Goal: Task Accomplishment & Management: Complete application form

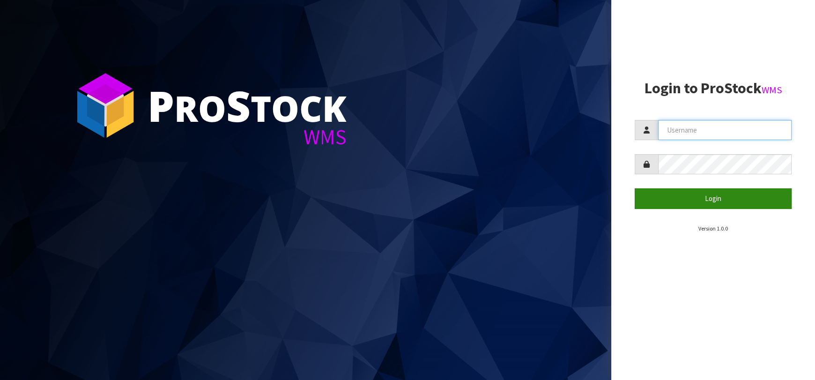
type input "[EMAIL_ADDRESS][DOMAIN_NAME]"
click at [661, 206] on button "Login" at bounding box center [713, 198] width 157 height 20
click at [660, 202] on button "Login" at bounding box center [713, 198] width 157 height 20
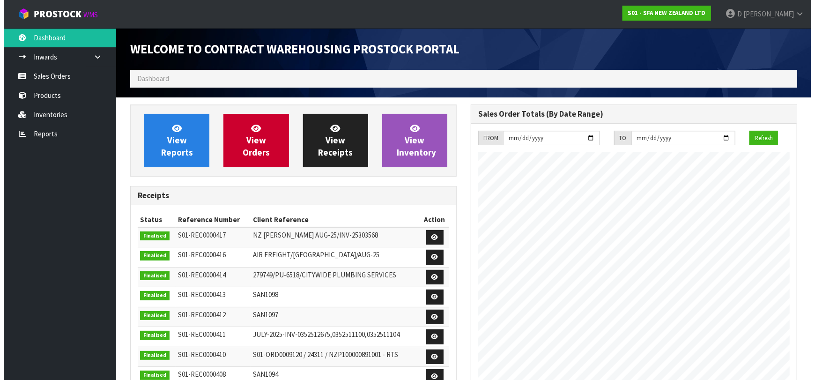
scroll to position [518, 341]
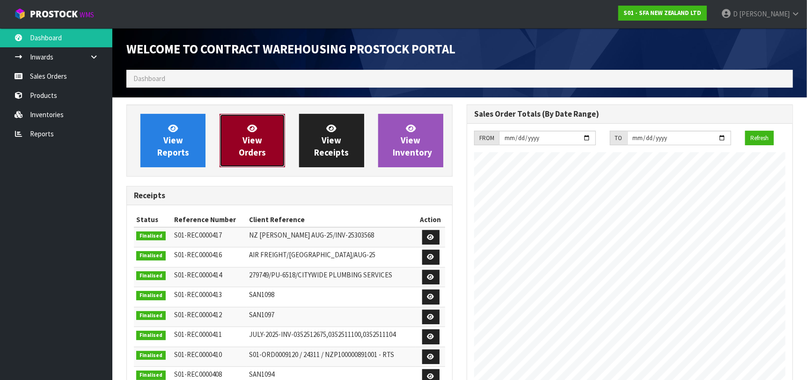
click at [247, 135] on span "View Orders" at bounding box center [252, 140] width 27 height 35
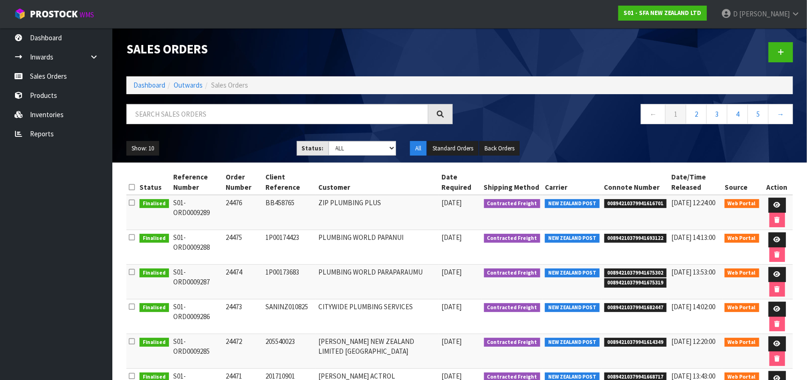
click at [374, 182] on th "Customer" at bounding box center [377, 182] width 123 height 25
click at [34, 251] on ul "Dashboard Inwards Purchase Orders Receipts Sales Orders Products Inventories Re…" at bounding box center [56, 204] width 112 height 352
drag, startPoint x: 799, startPoint y: 46, endPoint x: 790, endPoint y: 47, distance: 9.4
click at [796, 46] on div at bounding box center [630, 52] width 341 height 48
click at [792, 52] on link at bounding box center [781, 52] width 24 height 20
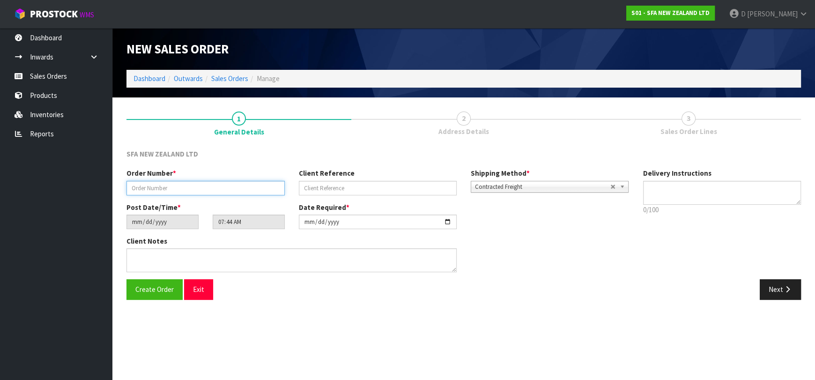
click at [244, 182] on input "text" at bounding box center [205, 188] width 158 height 15
type input "24477"
paste input "10452811"
type input "10452811"
click at [770, 300] on div "Create Order Exit Next" at bounding box center [463, 292] width 688 height 27
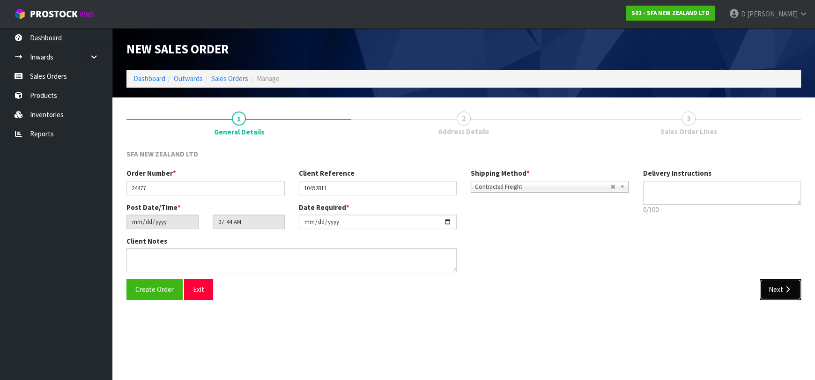
click at [771, 286] on button "Next" at bounding box center [780, 289] width 41 height 20
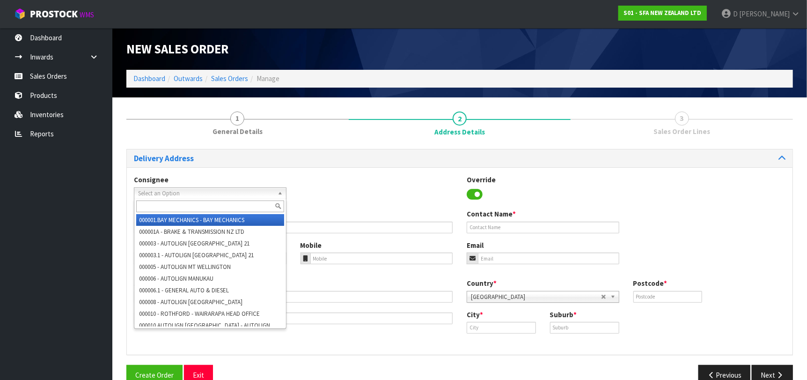
click at [184, 195] on span "Select an Option" at bounding box center [206, 193] width 136 height 11
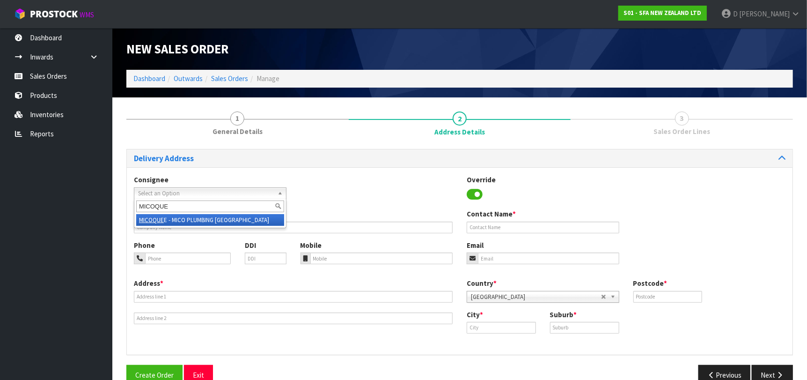
type input "MICOQUEE"
type input "MICO PLUMBING [GEOGRAPHIC_DATA]"
type input "[STREET_ADDRESS][PERSON_NAME]"
type input "9371"
type input "[GEOGRAPHIC_DATA]"
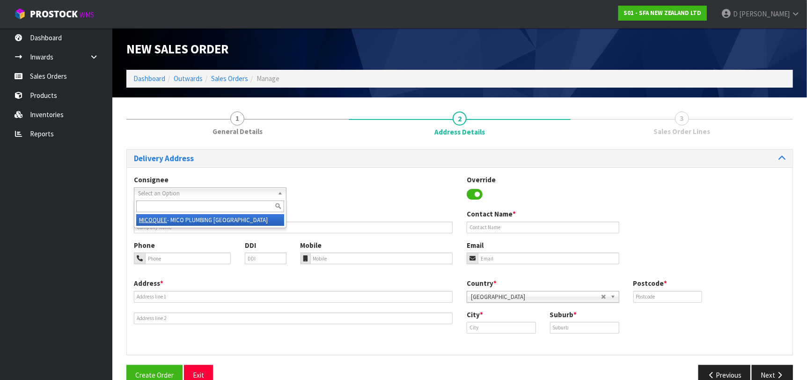
type input "FRANKTON"
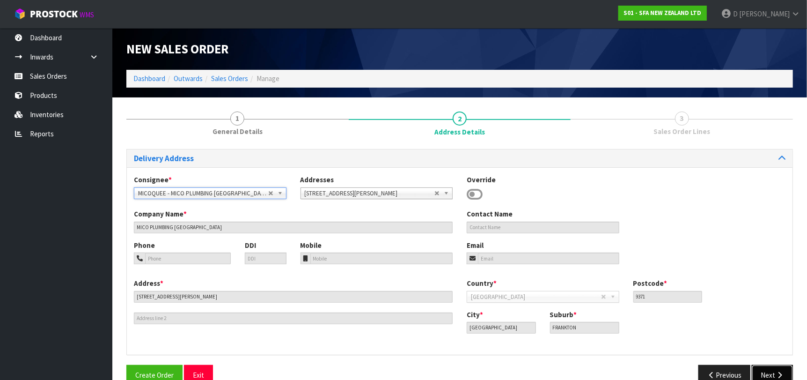
drag, startPoint x: 764, startPoint y: 365, endPoint x: 751, endPoint y: 361, distance: 13.9
click at [756, 362] on div "Delivery Address Consignee * 000001.BAY MECHANICS - BAY MECHANICS 000001A - BRA…" at bounding box center [459, 271] width 667 height 244
click at [757, 372] on button "Next" at bounding box center [772, 375] width 41 height 20
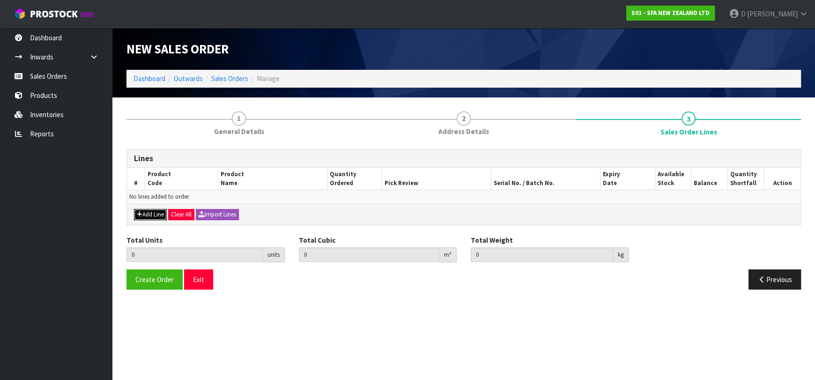
click at [160, 209] on button "Add Line" at bounding box center [150, 214] width 33 height 11
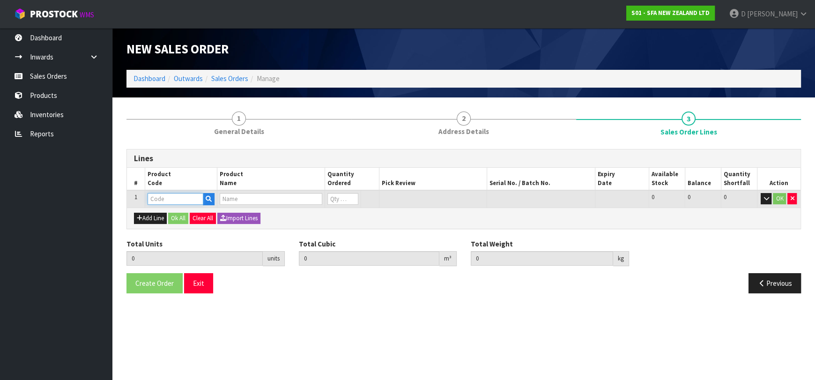
click at [161, 200] on input "text" at bounding box center [176, 199] width 56 height 12
type input "SA95"
type input "0.000000"
type input "0.000"
type input "SANIVITE UP WASTE WATER PUMP"
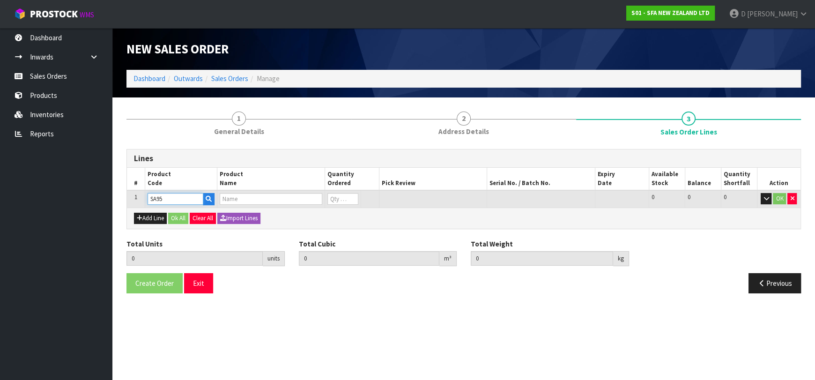
type input "0"
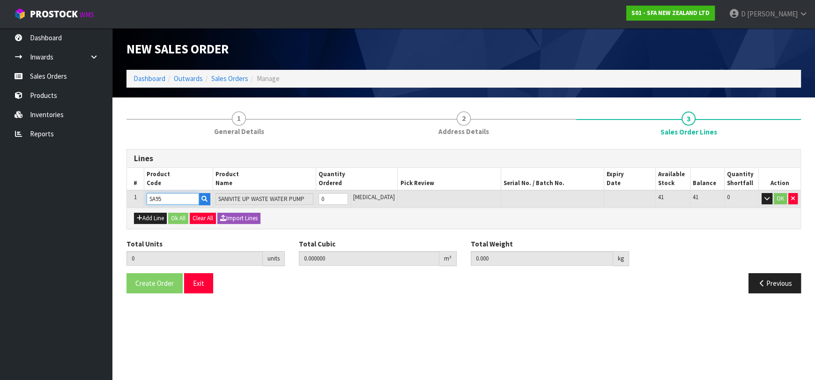
type input "SA95"
type input "1"
type input "0.031488"
type input "6.16"
type input "1"
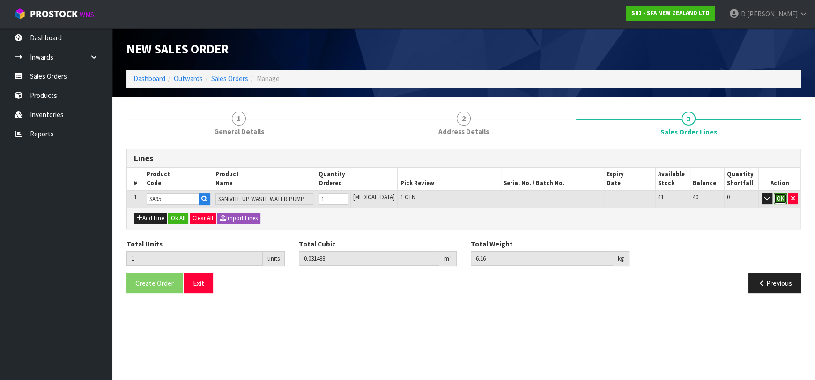
click at [780, 197] on button "OK" at bounding box center [780, 198] width 13 height 11
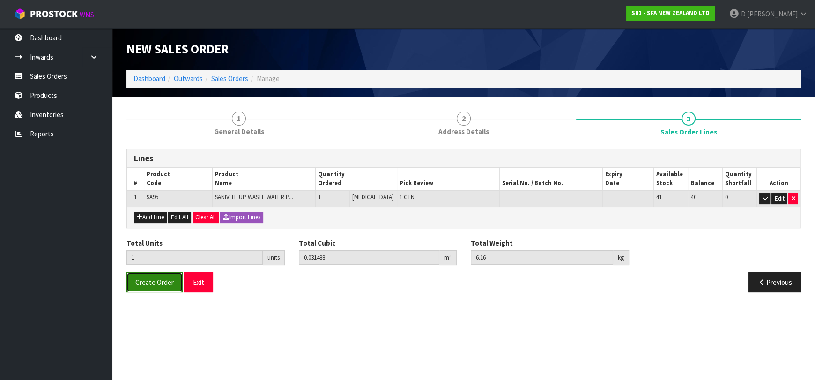
click at [164, 287] on button "Create Order" at bounding box center [154, 282] width 56 height 20
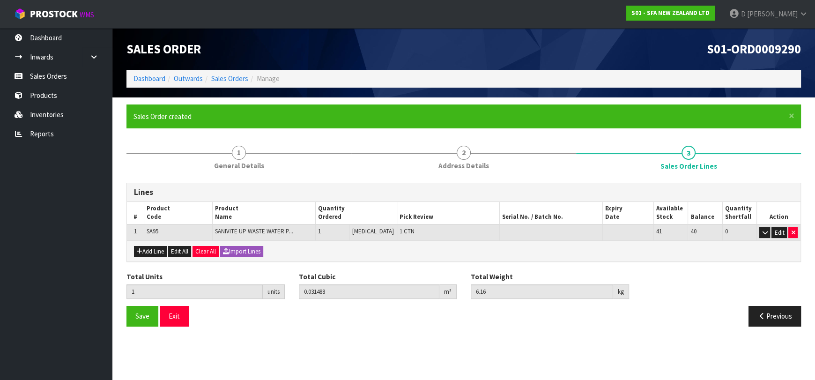
drag, startPoint x: 60, startPoint y: 232, endPoint x: 81, endPoint y: 215, distance: 26.6
click at [60, 232] on ul "Dashboard Inwards Purchase Orders Receipts Sales Orders Products Inventories Re…" at bounding box center [56, 204] width 112 height 352
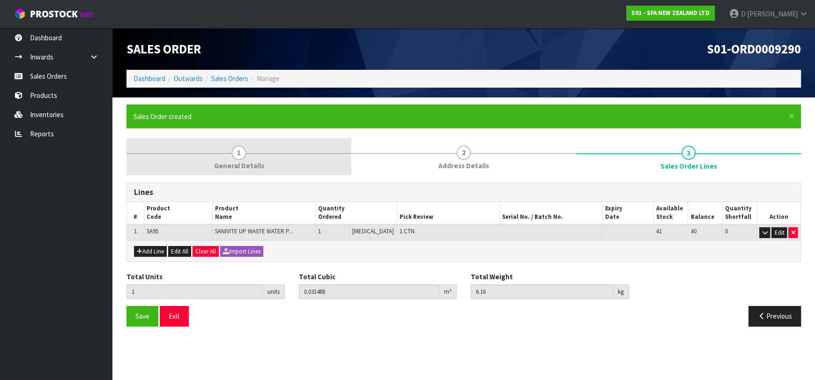
click at [238, 159] on span "1" at bounding box center [239, 153] width 14 height 14
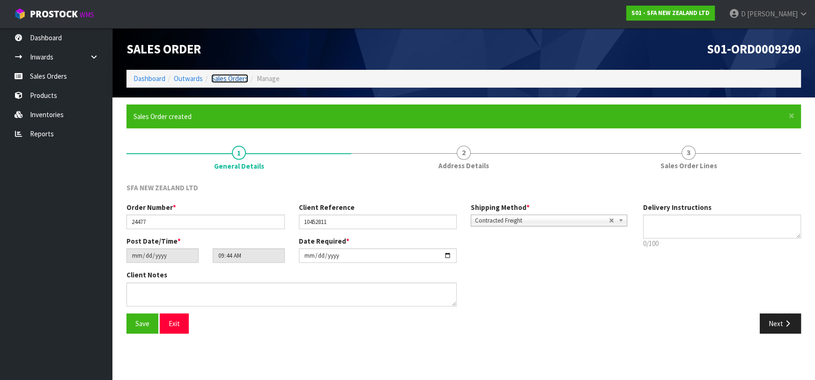
click at [225, 79] on link "Sales Orders" at bounding box center [229, 78] width 37 height 9
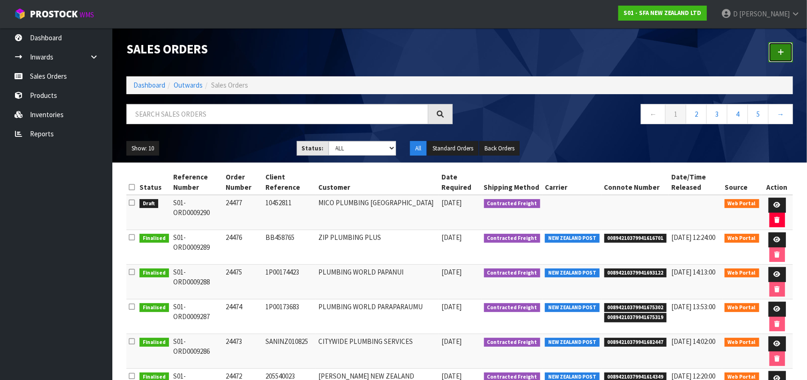
click at [773, 49] on link at bounding box center [781, 52] width 24 height 20
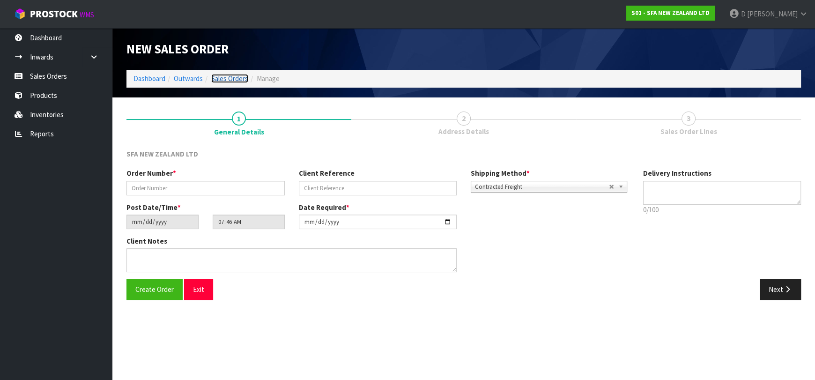
click at [226, 79] on link "Sales Orders" at bounding box center [229, 78] width 37 height 9
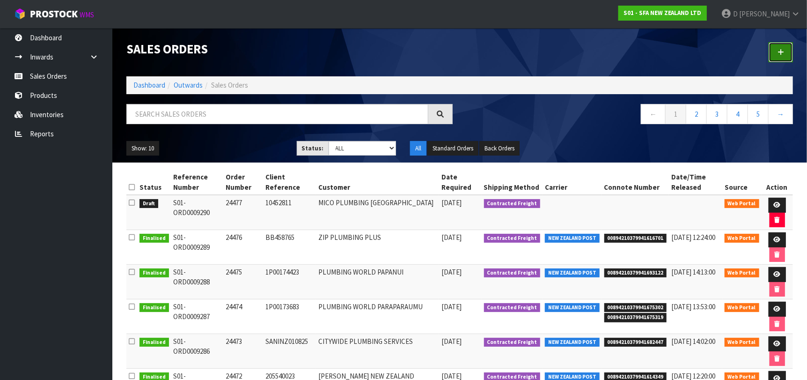
click at [774, 51] on link at bounding box center [781, 52] width 24 height 20
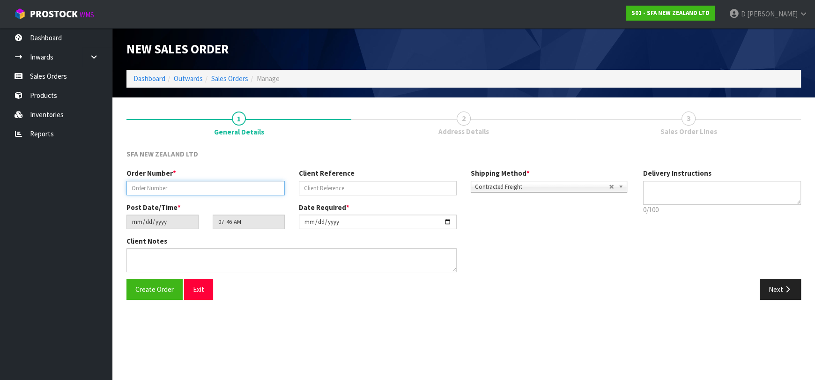
click at [229, 181] on input "text" at bounding box center [205, 188] width 158 height 15
type input "24478"
paste input "10453517"
type input "10453517"
drag, startPoint x: 774, startPoint y: 283, endPoint x: 440, endPoint y: 237, distance: 337.2
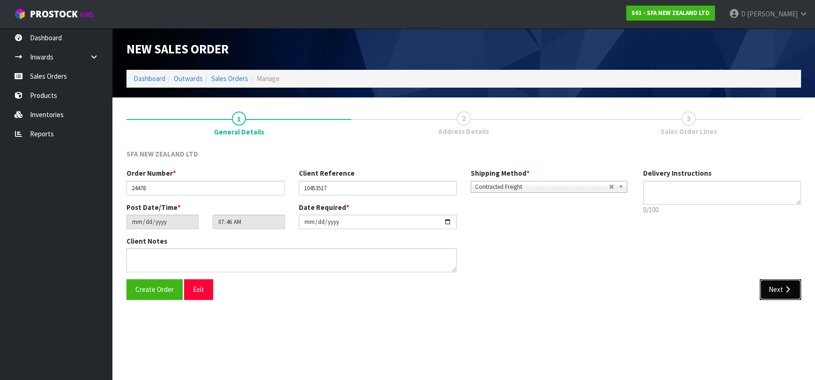
click at [773, 282] on button "Next" at bounding box center [780, 289] width 41 height 20
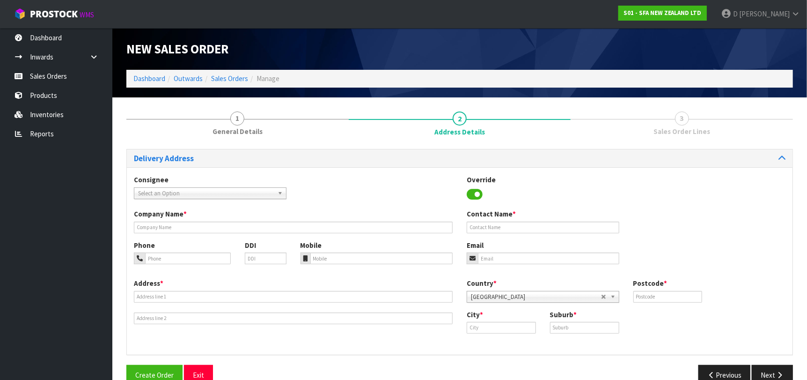
click at [248, 189] on span "Select an Option" at bounding box center [206, 193] width 136 height 11
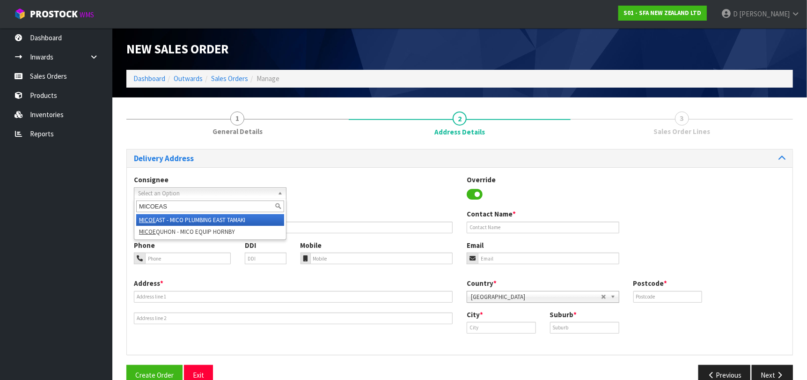
type input "MICOEAST"
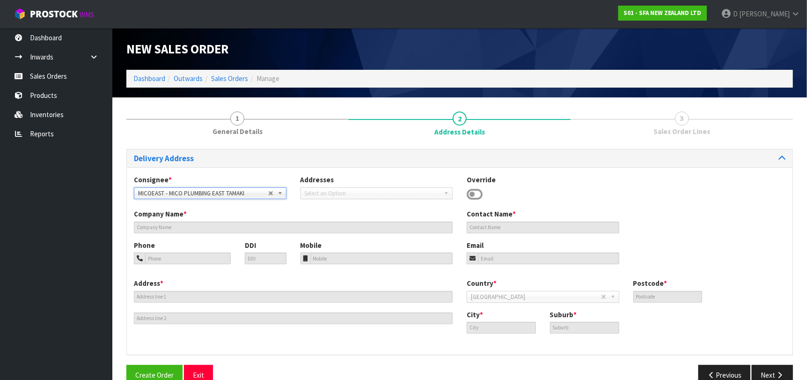
type input "MICO PLUMBING EAST TAMAKI"
type input "[STREET_ADDRESS]"
type input "2013"
type input "[GEOGRAPHIC_DATA]"
type input "EAST TAMAKI"
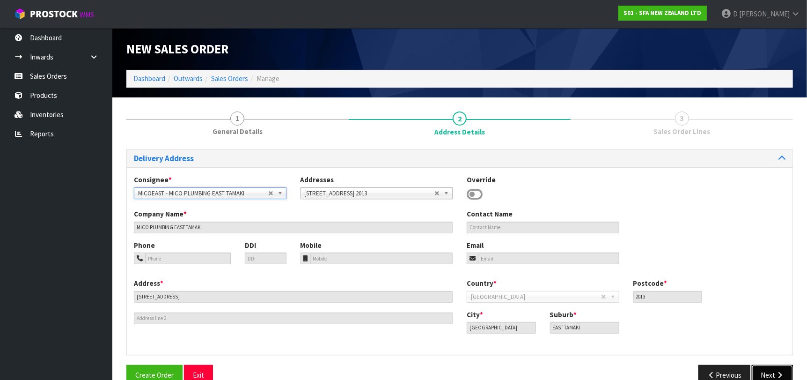
click at [760, 370] on button "Next" at bounding box center [772, 375] width 41 height 20
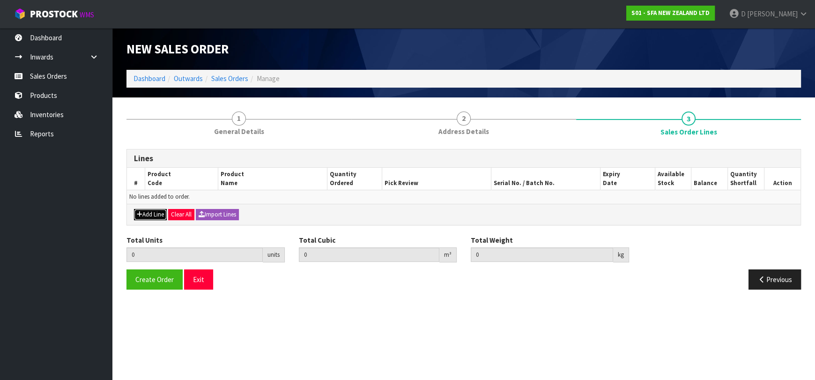
click at [150, 217] on button "Add Line" at bounding box center [150, 214] width 33 height 11
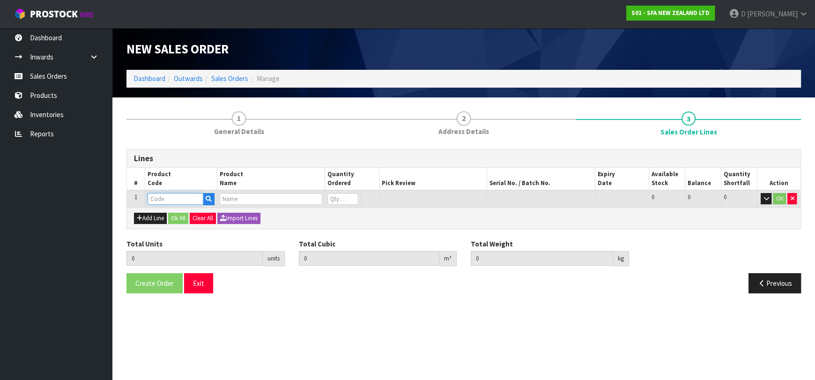
click at [156, 201] on input "text" at bounding box center [176, 199] width 56 height 12
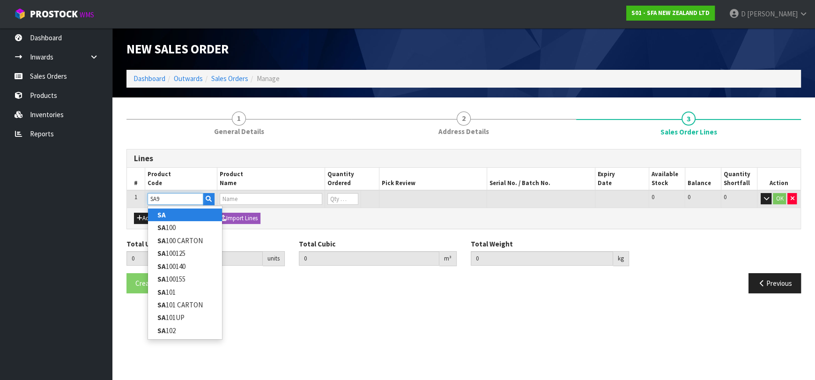
type input "SA94"
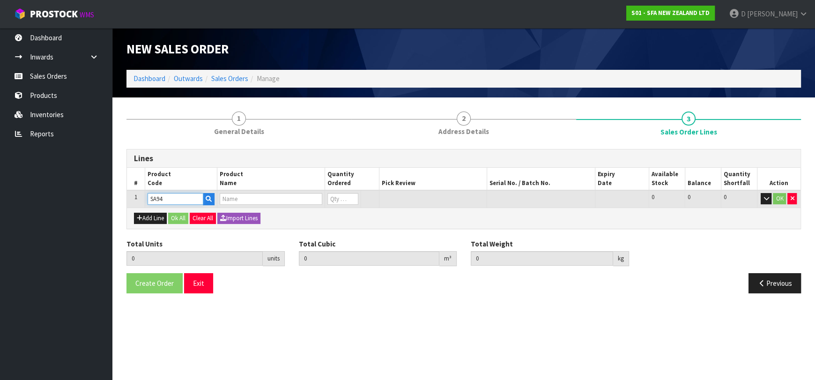
type input "0.000000"
type input "0.000"
type input "SANISHOWER UP WASTE WATER PUMP"
type input "0"
type input "SA94"
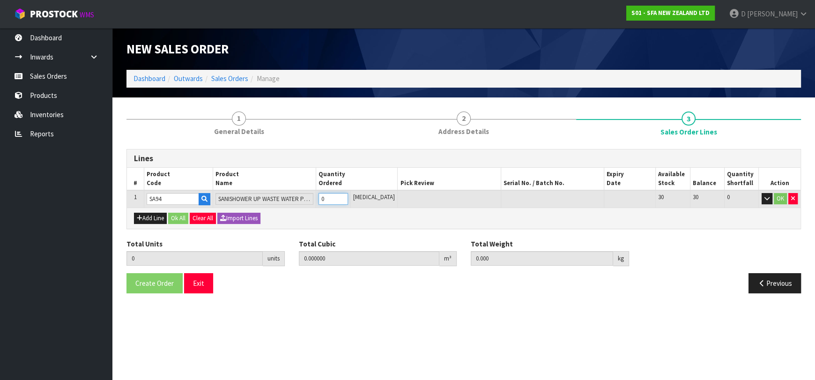
type input "1"
type input "0.01617"
type input "4.68"
type input "1"
click at [170, 210] on div "Add Line Ok All Clear All Import Lines" at bounding box center [464, 217] width 674 height 21
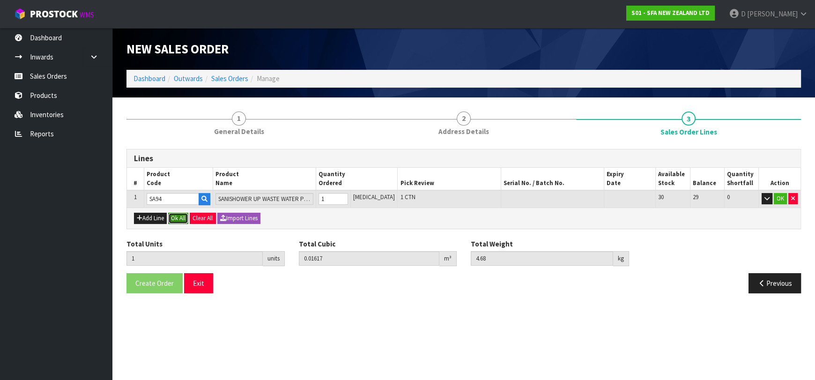
click at [178, 216] on button "Ok All" at bounding box center [178, 218] width 20 height 11
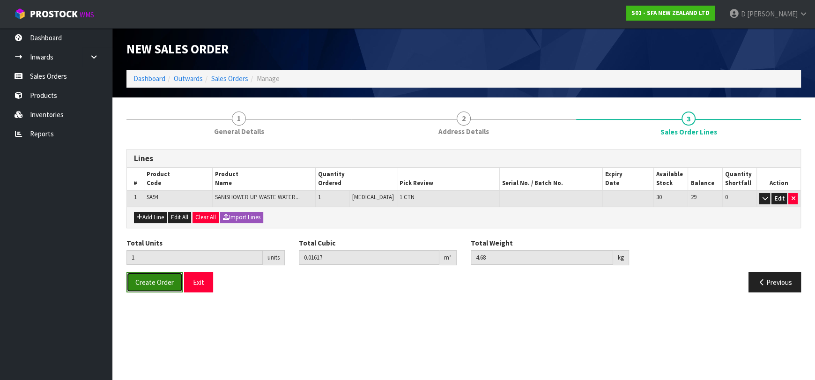
click at [168, 276] on button "Create Order" at bounding box center [154, 282] width 56 height 20
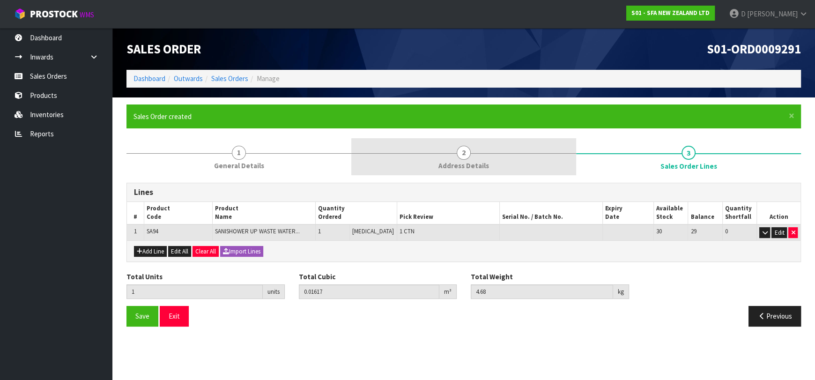
click at [431, 147] on link "2 Address Details" at bounding box center [463, 156] width 225 height 37
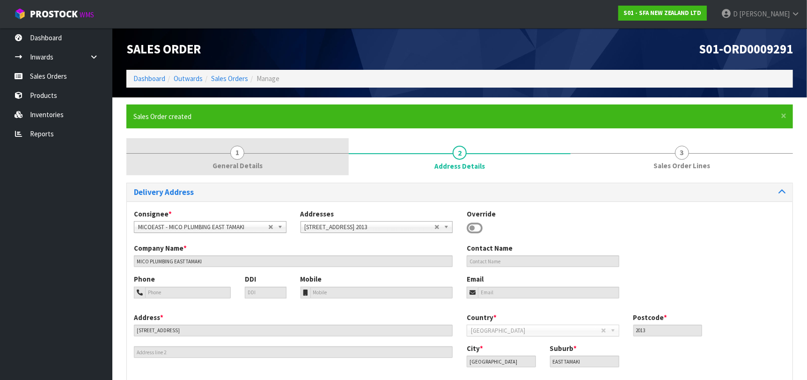
click at [249, 161] on span "General Details" at bounding box center [238, 166] width 50 height 10
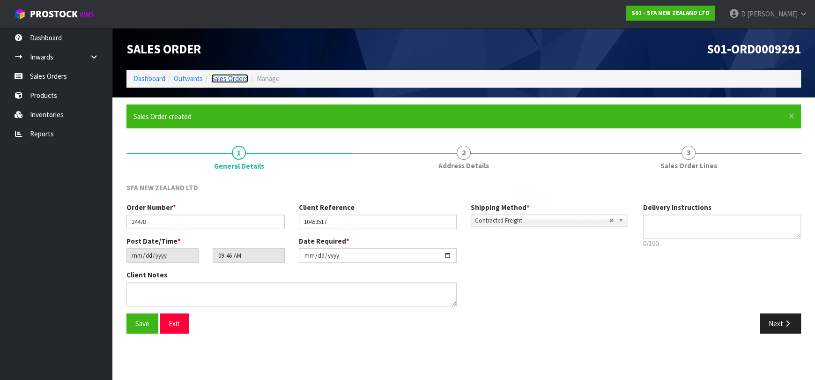
click at [244, 75] on link "Sales Orders" at bounding box center [229, 78] width 37 height 9
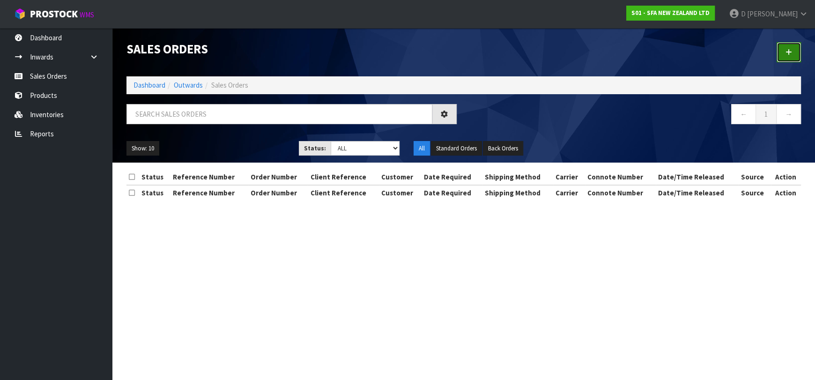
click at [799, 54] on link at bounding box center [789, 52] width 24 height 20
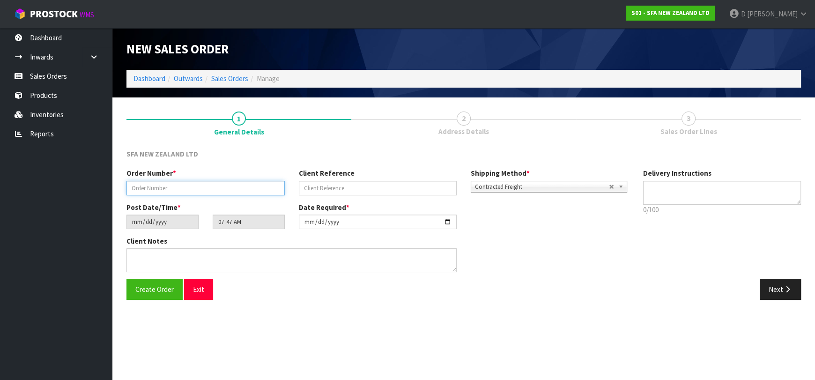
click at [194, 185] on input "text" at bounding box center [205, 188] width 158 height 15
type input "24479"
paste input "1P00175644"
type input "1P00175644"
drag, startPoint x: 771, startPoint y: 280, endPoint x: 765, endPoint y: 278, distance: 6.8
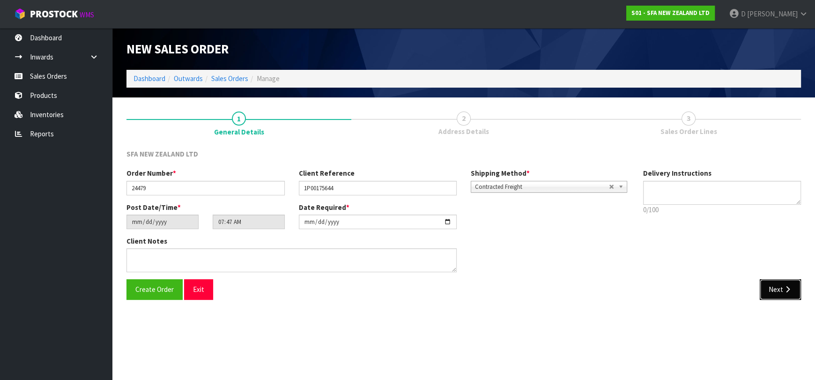
click at [770, 279] on button "Next" at bounding box center [780, 289] width 41 height 20
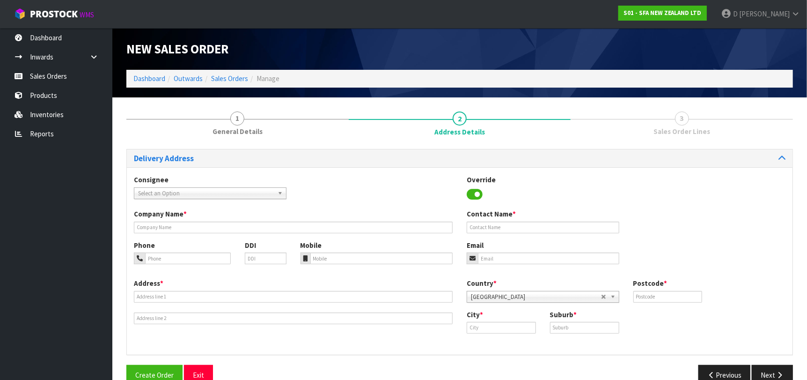
click at [179, 194] on span "Select an Option" at bounding box center [206, 193] width 136 height 11
type input "PLUMPORI"
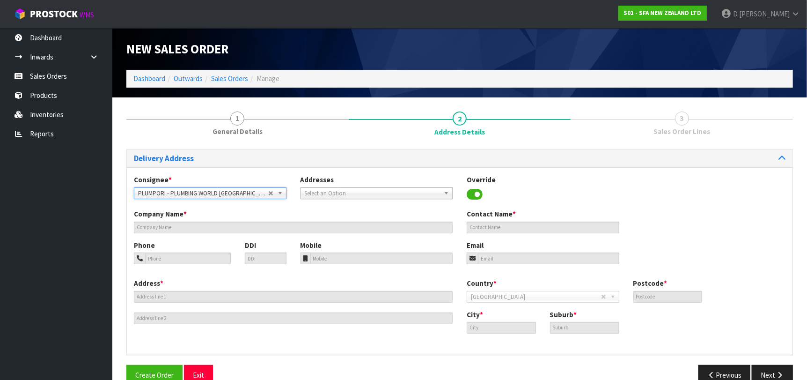
type input "PLUMBING WORLD [GEOGRAPHIC_DATA]"
type input "[STREET_ADDRESS]"
type input "5022"
type input "[GEOGRAPHIC_DATA]"
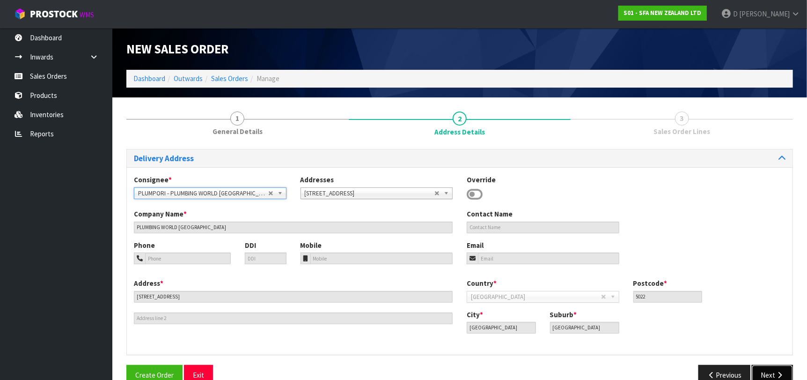
click at [768, 370] on button "Next" at bounding box center [772, 375] width 41 height 20
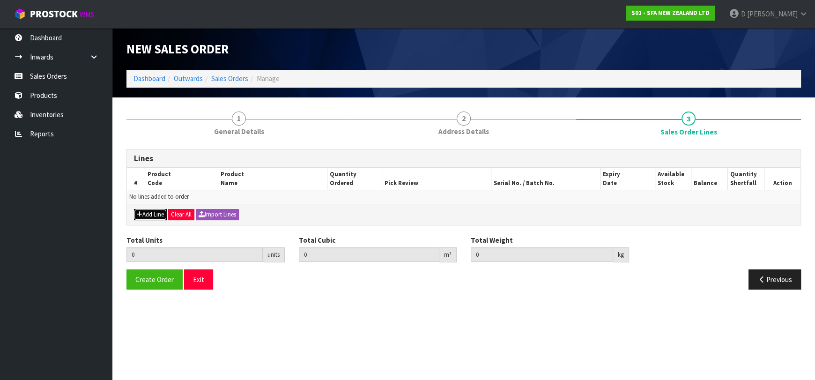
drag, startPoint x: 146, startPoint y: 214, endPoint x: 150, endPoint y: 209, distance: 6.3
click at [147, 213] on button "Add Line" at bounding box center [150, 214] width 33 height 11
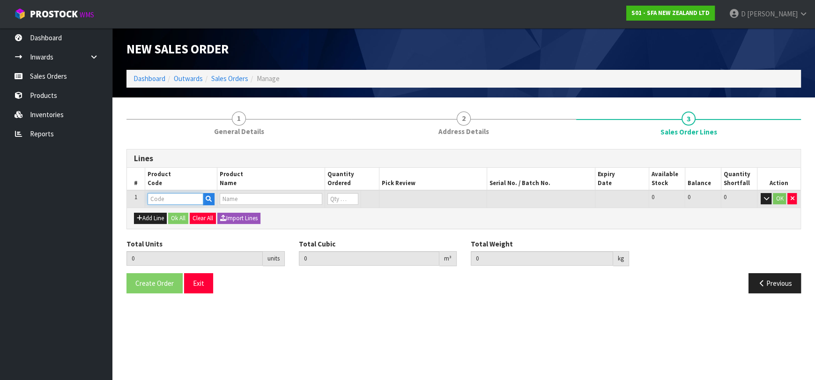
click at [155, 199] on input "text" at bounding box center [176, 199] width 56 height 12
type input "S"
type input "ALARM"
type input "0.000000"
type input "0.000"
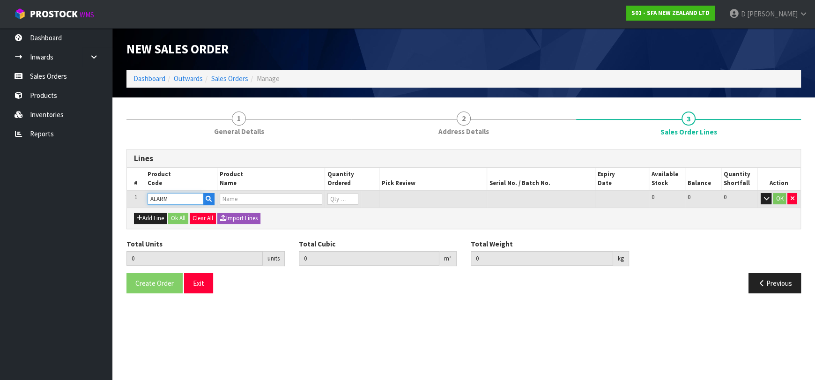
type input "SANIALARM"
type input "0"
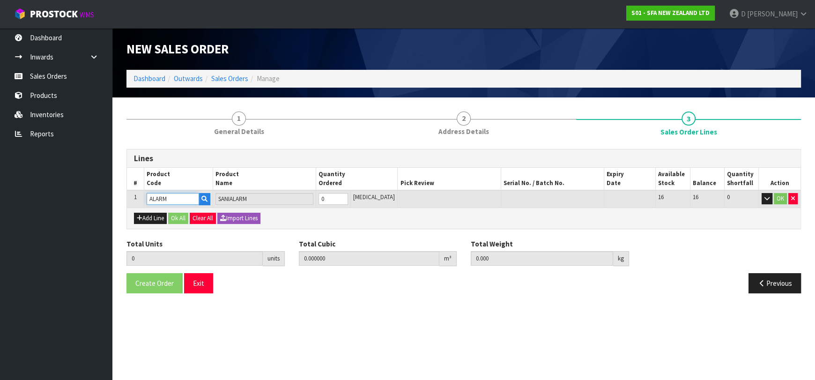
type input "ALARM"
type input "1"
type input "0.00112"
type input "0.18"
type input "1"
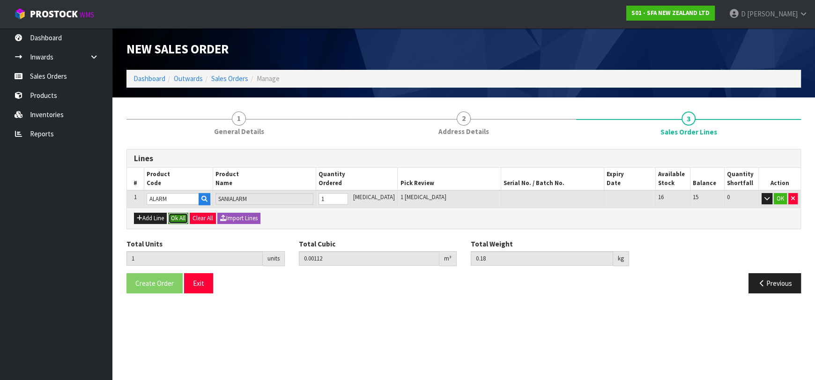
click at [176, 216] on button "Ok All" at bounding box center [178, 218] width 20 height 11
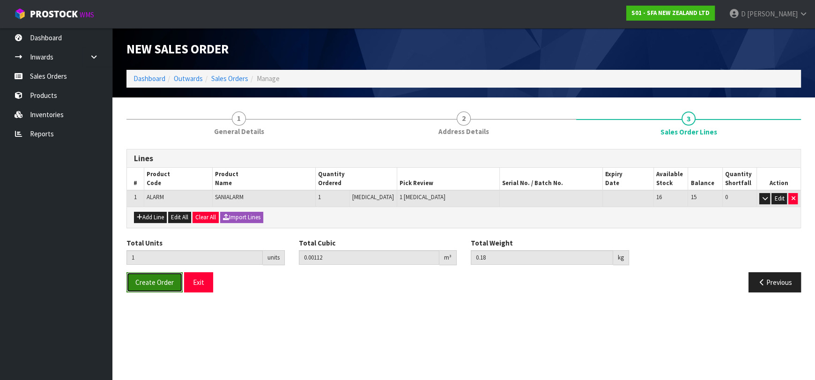
click at [157, 278] on span "Create Order" at bounding box center [154, 282] width 38 height 9
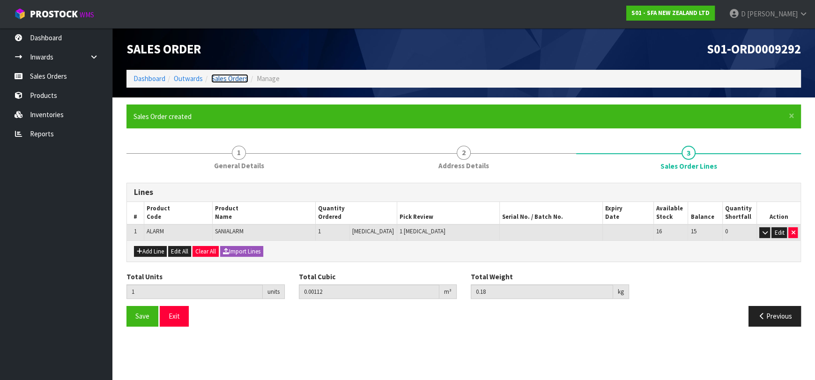
click at [236, 82] on link "Sales Orders" at bounding box center [229, 78] width 37 height 9
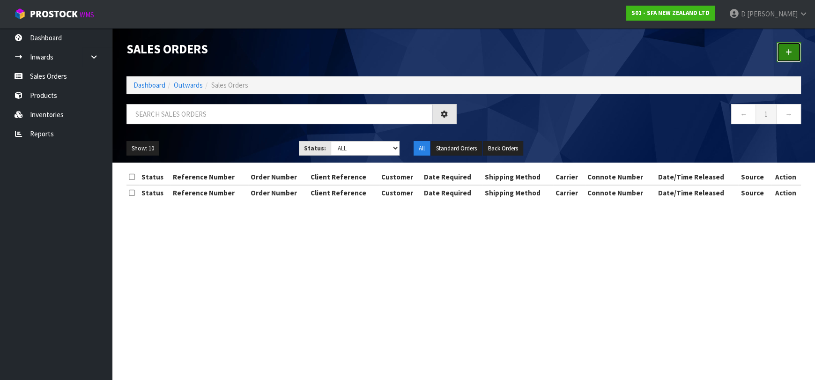
click at [784, 46] on link at bounding box center [789, 52] width 24 height 20
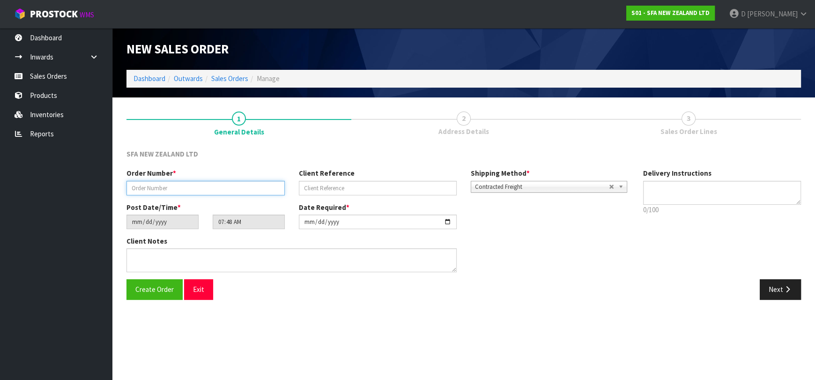
click at [215, 184] on input "text" at bounding box center [205, 188] width 158 height 15
type input "24480"
paste input "206526062"
type input "206526062"
drag, startPoint x: 786, startPoint y: 297, endPoint x: 413, endPoint y: 293, distance: 373.8
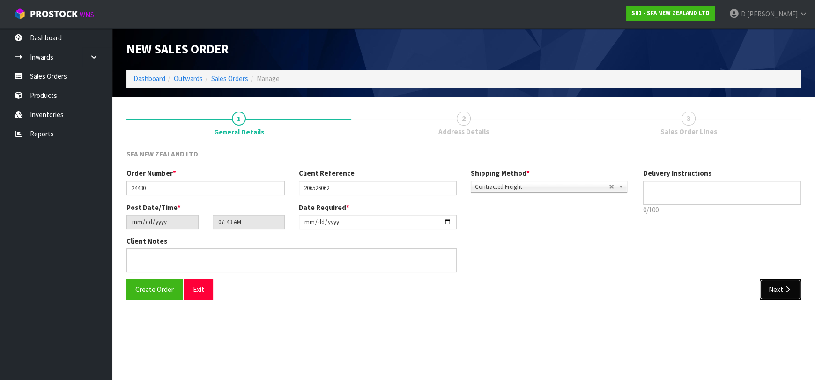
click at [786, 296] on button "Next" at bounding box center [780, 289] width 41 height 20
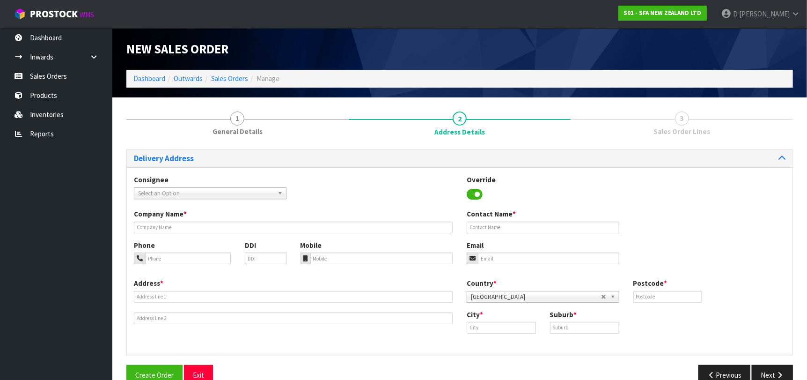
click at [177, 191] on span "Select an Option" at bounding box center [206, 193] width 136 height 11
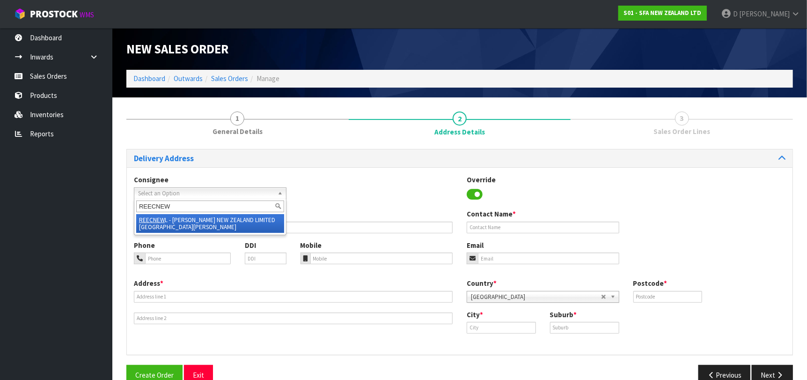
type input "REECNEWL"
type input "[PERSON_NAME] NEW ZEALAND LIMITED [GEOGRAPHIC_DATA][PERSON_NAME]"
type input "[STREET_ADDRESS]"
type input "0600"
type input "[GEOGRAPHIC_DATA]"
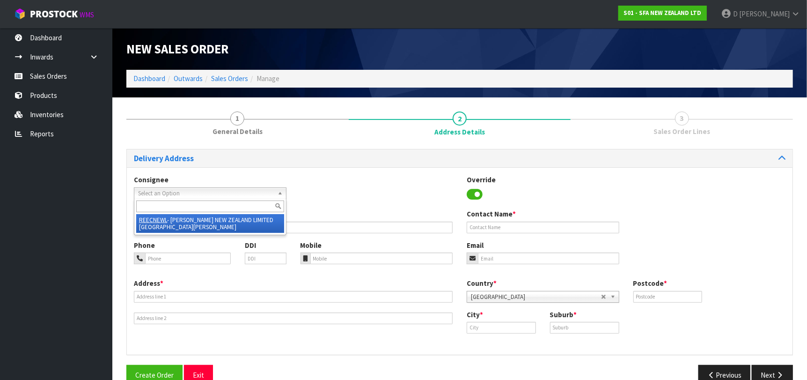
type input "NEW [PERSON_NAME]"
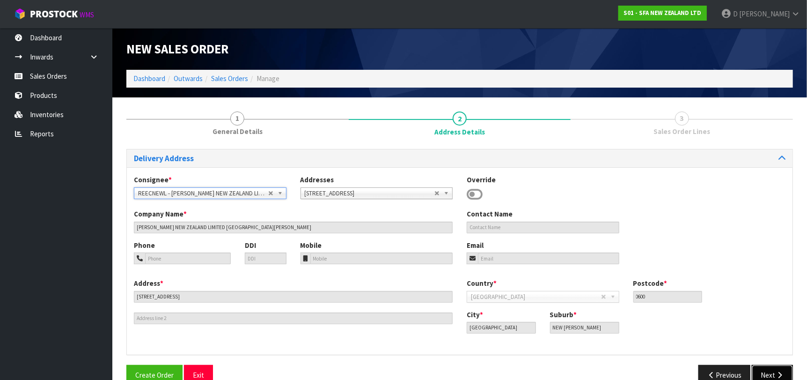
click at [777, 372] on icon "button" at bounding box center [780, 374] width 9 height 7
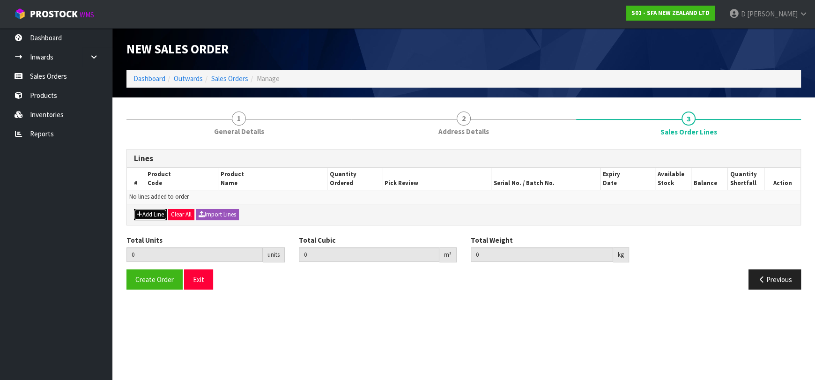
click at [159, 213] on button "Add Line" at bounding box center [150, 214] width 33 height 11
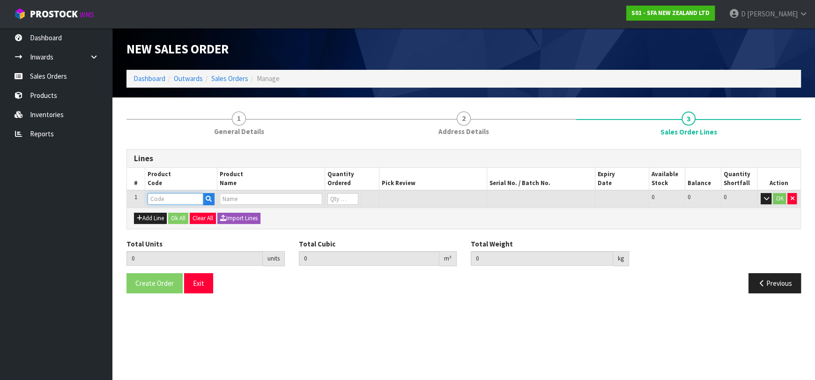
click at [162, 201] on input "text" at bounding box center [176, 199] width 56 height 12
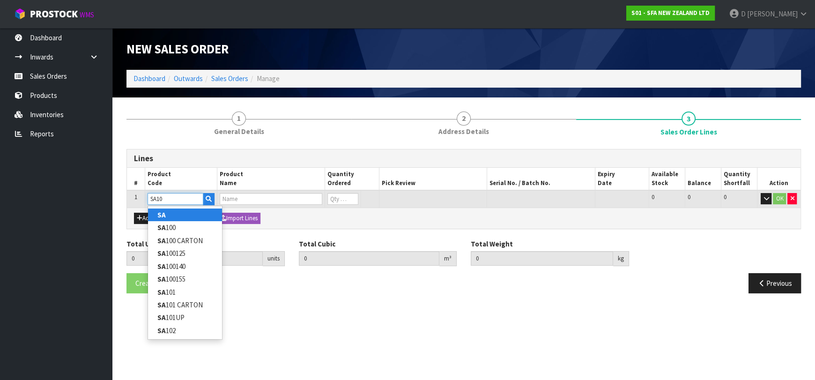
type input "SA107"
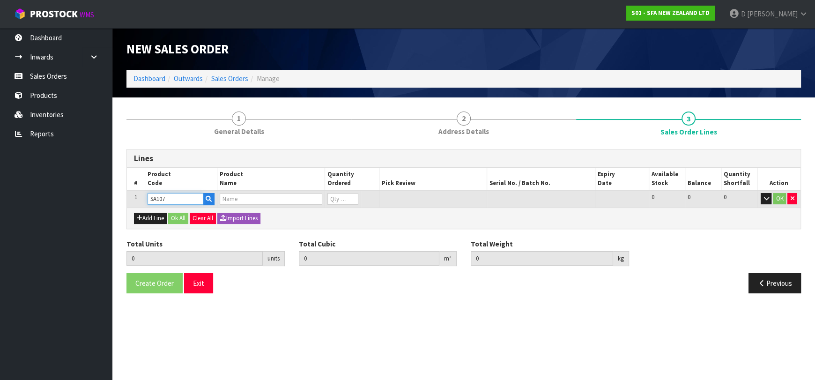
type input "0.000000"
type input "0.000"
type input "SANICUBIC 1 WP"
type input "0"
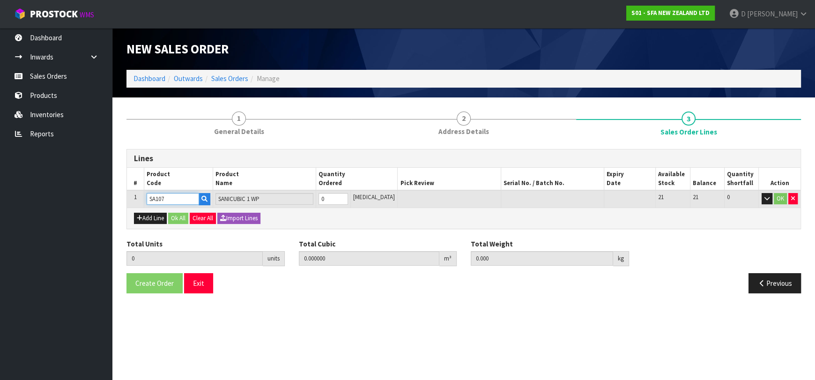
type input "SA107"
type input "1"
type input "0.107457"
type input "22.58"
type input "1"
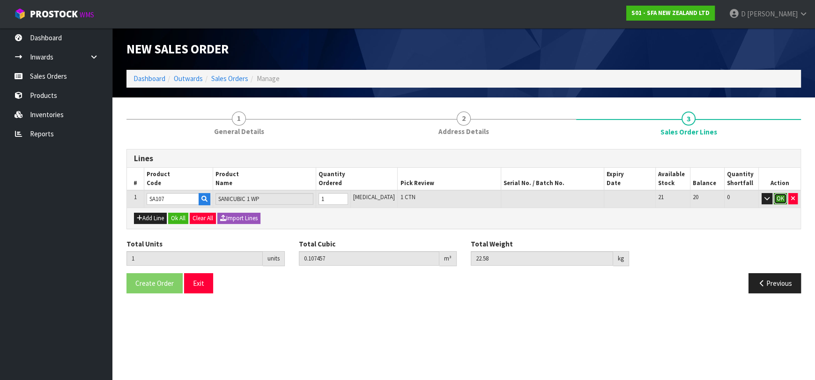
click at [774, 196] on button "OK" at bounding box center [780, 198] width 13 height 11
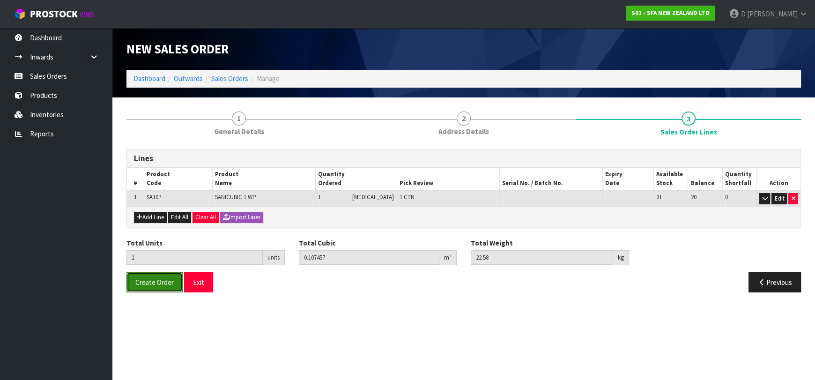
click at [142, 283] on span "Create Order" at bounding box center [154, 282] width 38 height 9
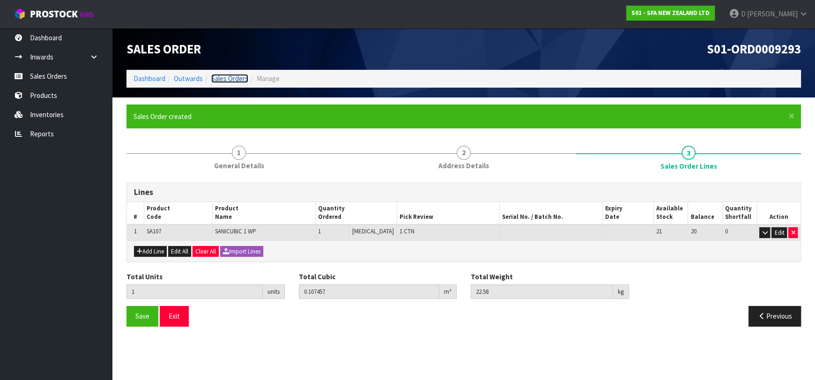
click at [231, 82] on link "Sales Orders" at bounding box center [229, 78] width 37 height 9
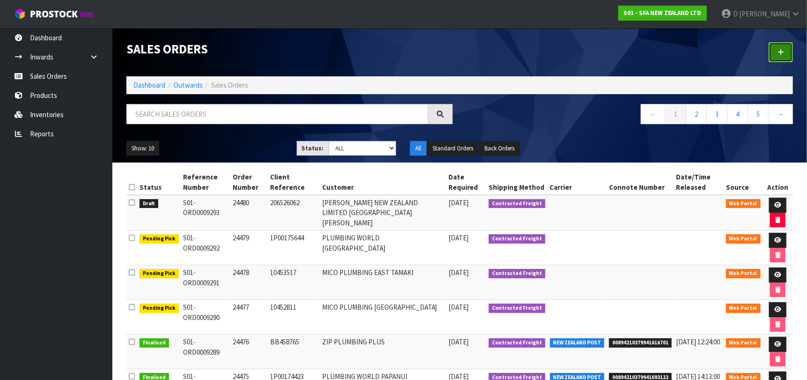
click at [787, 58] on link at bounding box center [781, 52] width 24 height 20
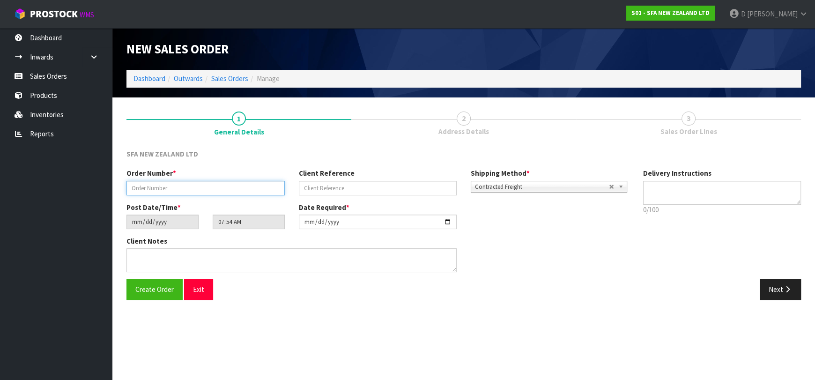
click at [186, 189] on input "text" at bounding box center [205, 188] width 158 height 15
type input "24481"
paste input "53433"
type input "53433"
click at [782, 290] on button "Next" at bounding box center [780, 289] width 41 height 20
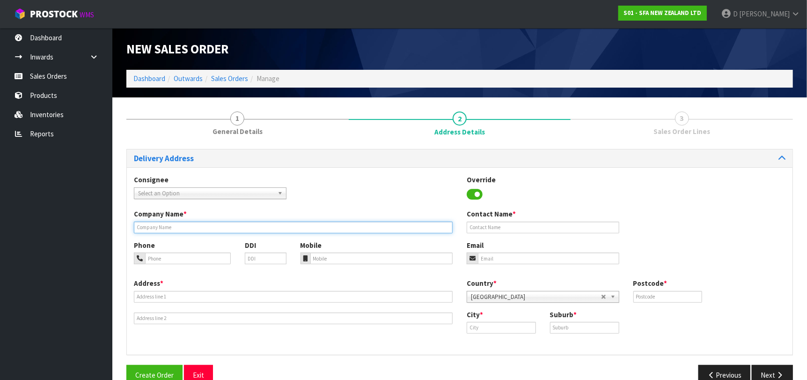
click at [222, 223] on input "text" at bounding box center [293, 228] width 319 height 12
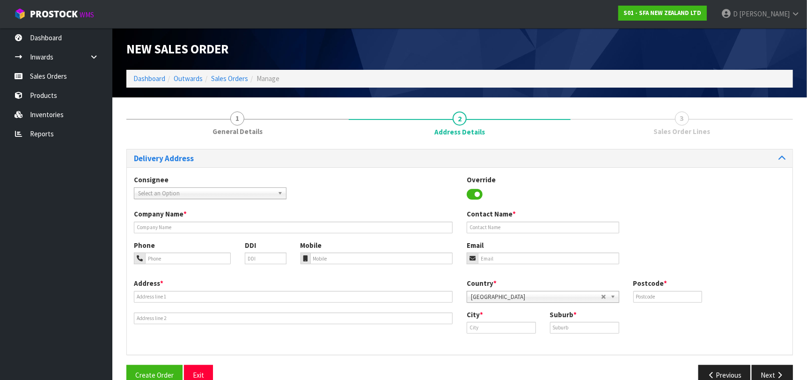
click at [214, 195] on span "Select an Option" at bounding box center [206, 193] width 136 height 11
type input "PIPEMT"
type input "PIPE MASTERS LIMITED"
type input "[STREET_ADDRESS][PERSON_NAME]"
type input "3116"
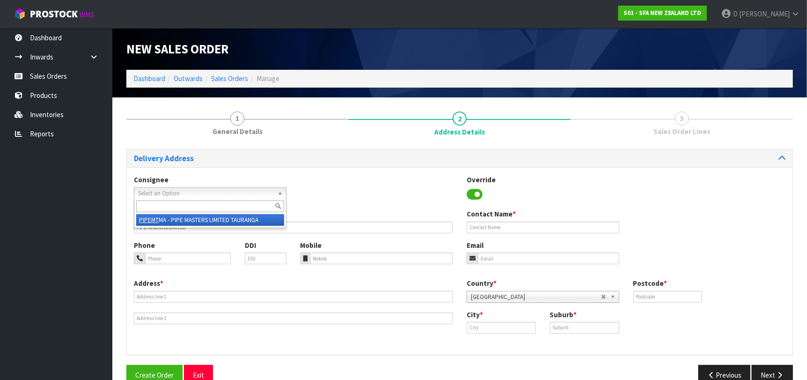
type input "TAURANGA"
type input "[GEOGRAPHIC_DATA]"
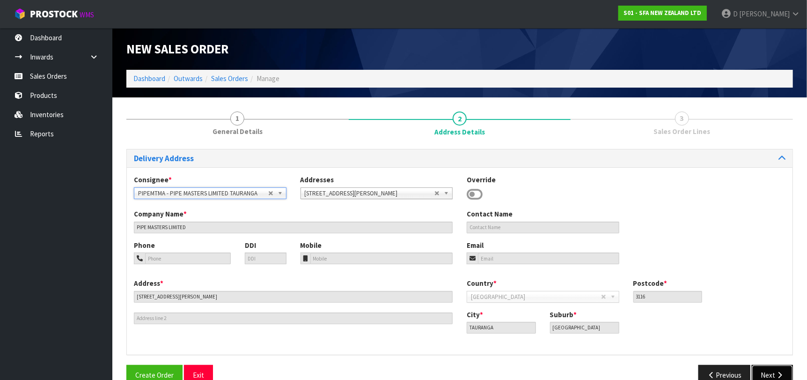
drag, startPoint x: 777, startPoint y: 374, endPoint x: 389, endPoint y: 303, distance: 394.7
click at [777, 374] on icon "button" at bounding box center [780, 374] width 9 height 7
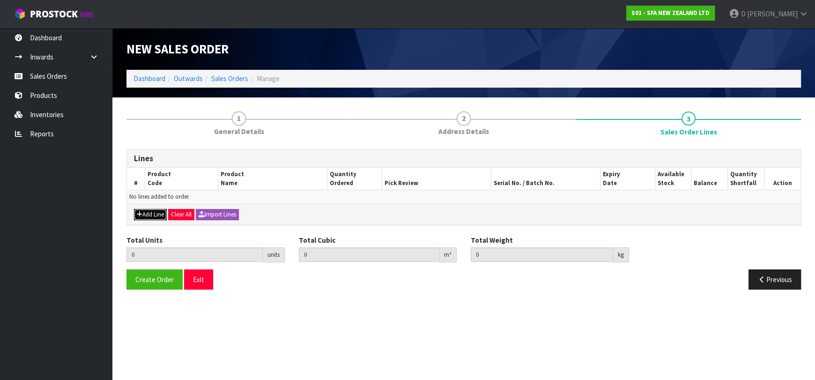
click at [148, 215] on button "Add Line" at bounding box center [150, 214] width 33 height 11
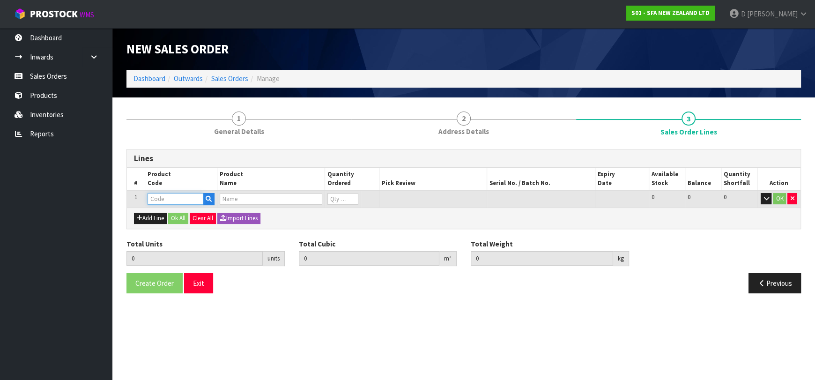
click at [157, 199] on input "text" at bounding box center [176, 199] width 56 height 12
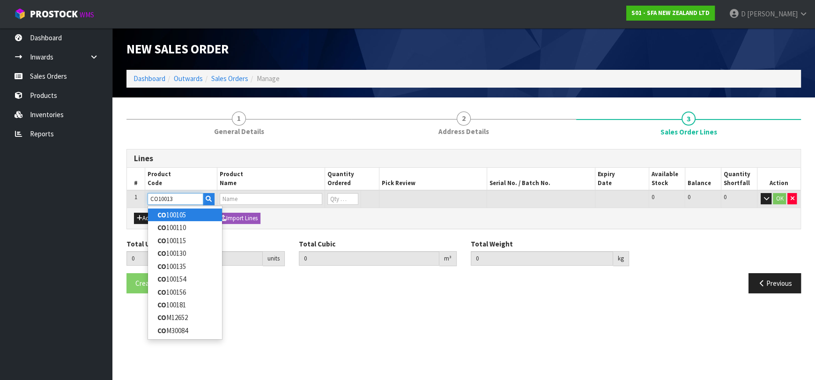
type input "CO100135"
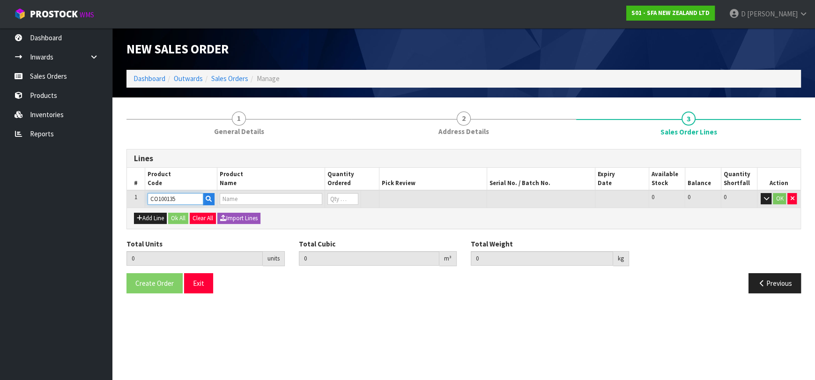
type input "0.000000"
type input "0.000"
type input "CAPACITOR 10MF"
type input "0"
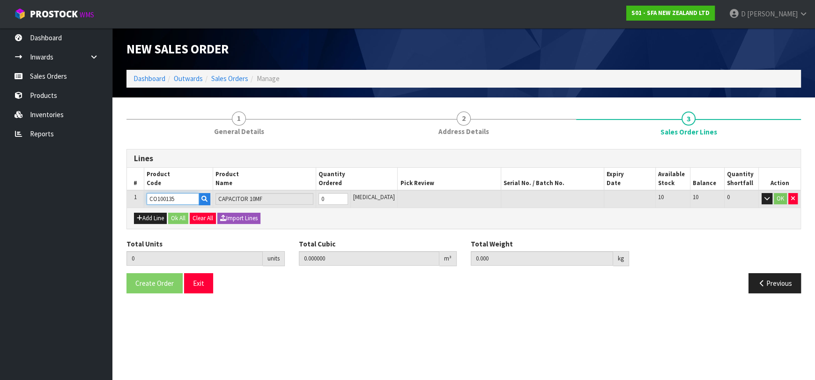
type input "CO100135"
type input "1"
type input "0.000098"
type input "0.01"
type input "1"
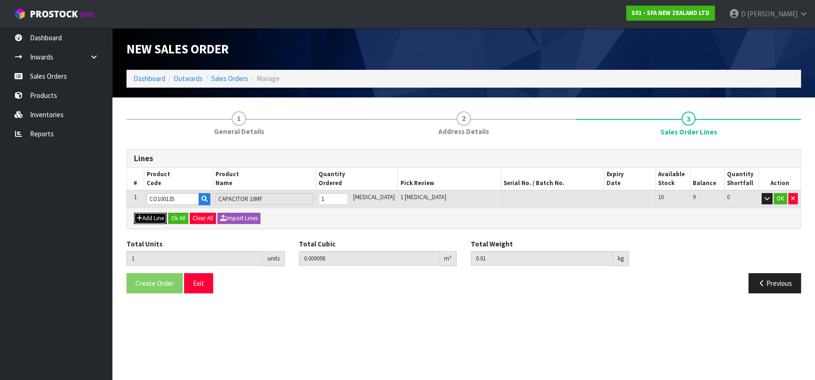
click at [157, 213] on button "Add Line" at bounding box center [150, 218] width 33 height 11
type input "0"
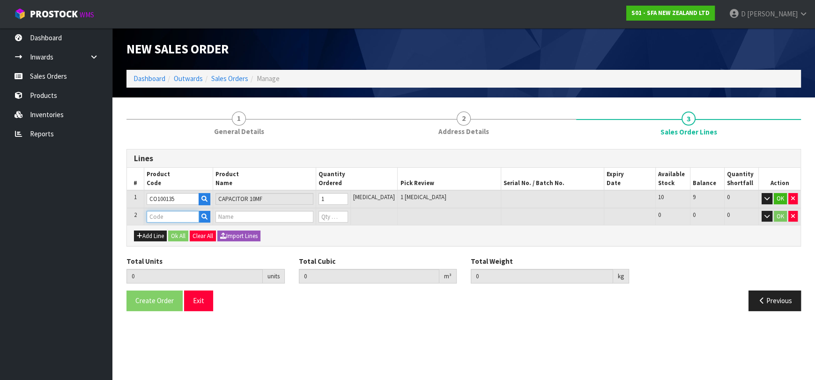
click at [158, 213] on input "text" at bounding box center [173, 217] width 52 height 12
type input "SI200184"
type input "1"
type input "0.000098"
type input "0.01"
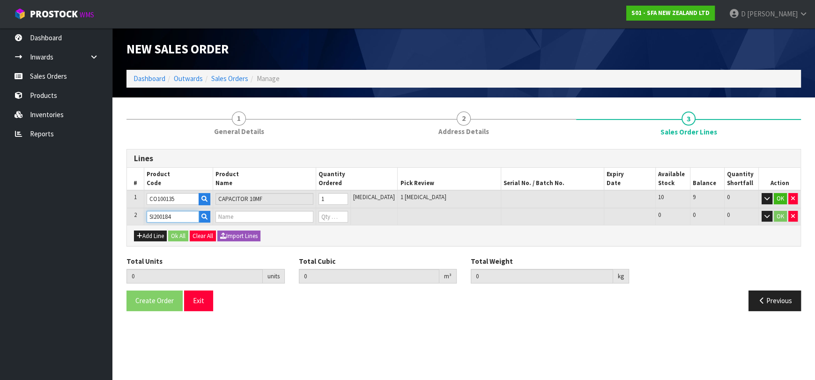
type input "RUBBER MEMBRANES OVAL"
type input "0"
type input "SI200184"
type input "2"
type input "0.00035"
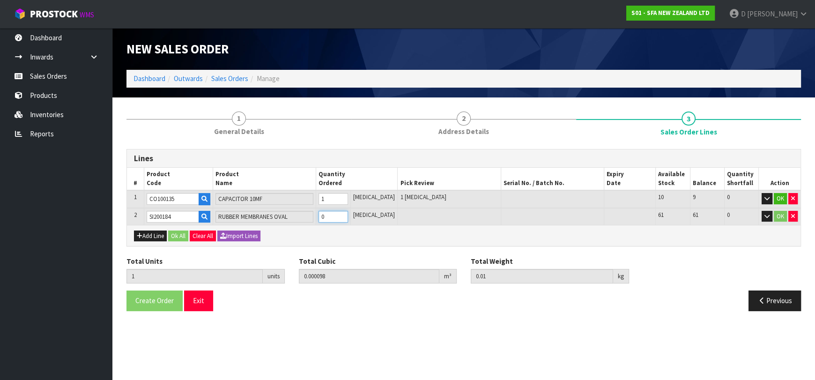
type input "0.03"
type input "1"
click at [162, 236] on button "Add Line" at bounding box center [150, 235] width 33 height 11
type input "0"
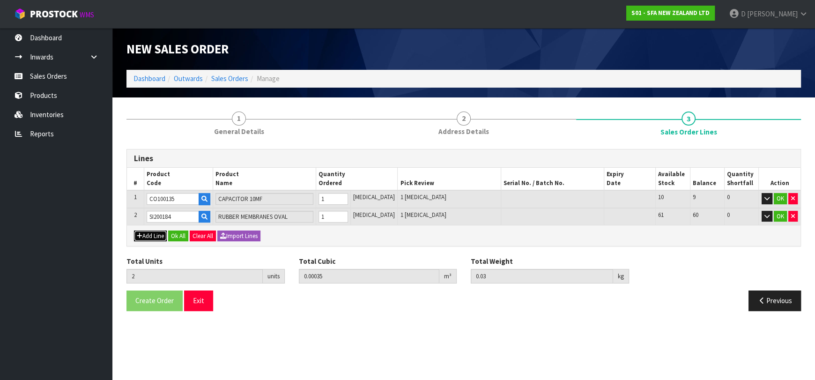
type input "0"
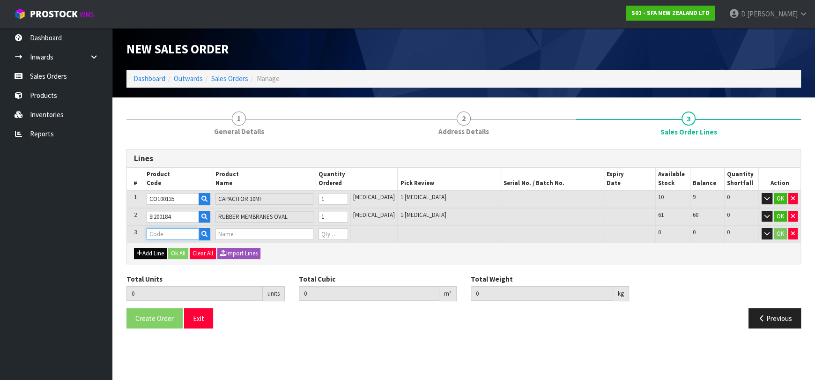
click at [163, 230] on input "text" at bounding box center [173, 234] width 52 height 12
type input "VA100144"
type input "2"
type input "0.00035"
type input "0.03"
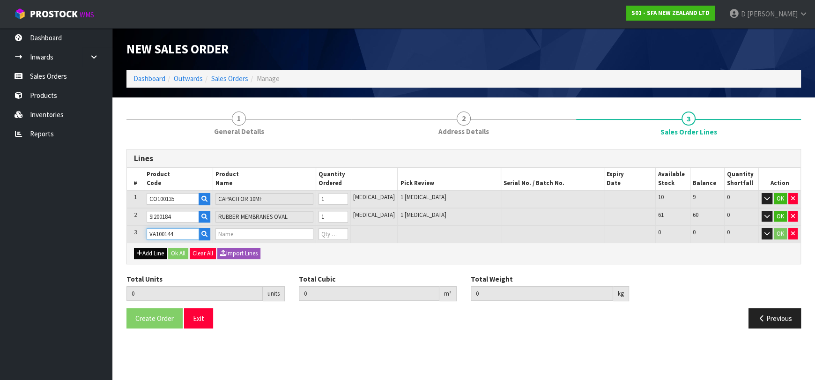
type input "1/2 MEMBRANE CLIP"
type input "0"
type input "VA100144"
type input "4"
type input "0.001088"
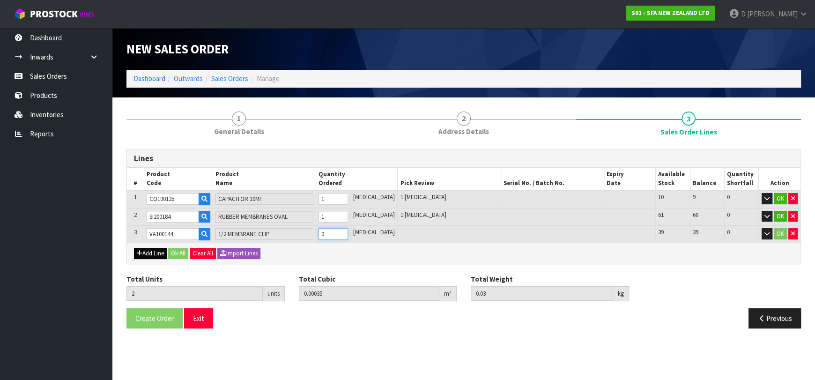
type input "0.05"
type input "2"
click at [179, 252] on button "Ok All" at bounding box center [178, 253] width 20 height 11
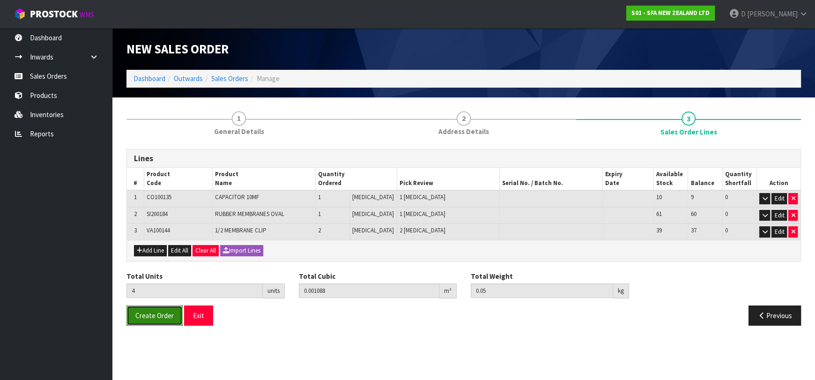
click at [158, 318] on button "Create Order" at bounding box center [154, 315] width 56 height 20
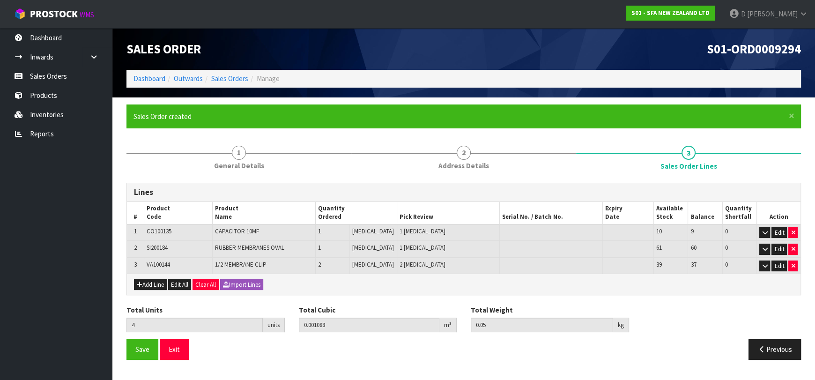
click at [243, 84] on ol "Dashboard Outwards Sales Orders Manage" at bounding box center [463, 78] width 674 height 17
click at [239, 80] on link "Sales Orders" at bounding box center [229, 78] width 37 height 9
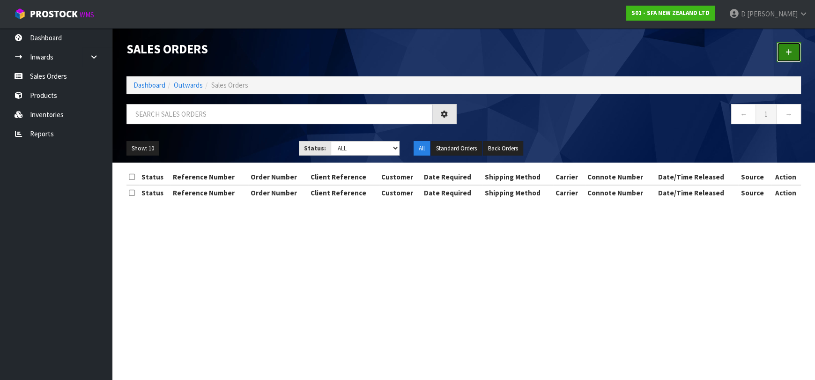
click at [785, 54] on link at bounding box center [789, 52] width 24 height 20
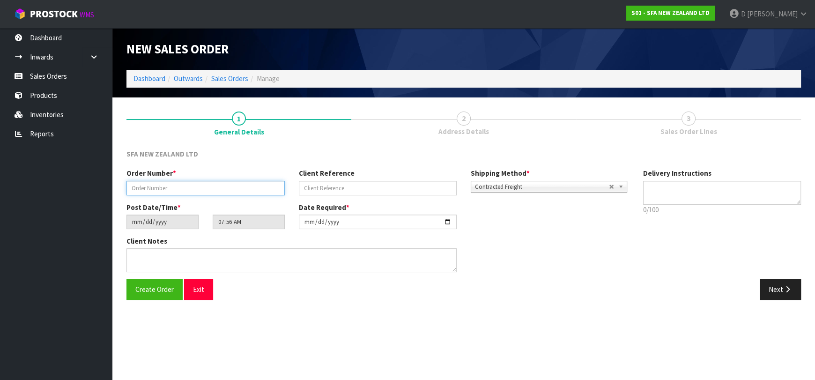
click at [194, 194] on input "text" at bounding box center [205, 188] width 158 height 15
type input "24482"
paste input "145700BE"
type input "145700BE"
click at [769, 290] on button "Next" at bounding box center [780, 289] width 41 height 20
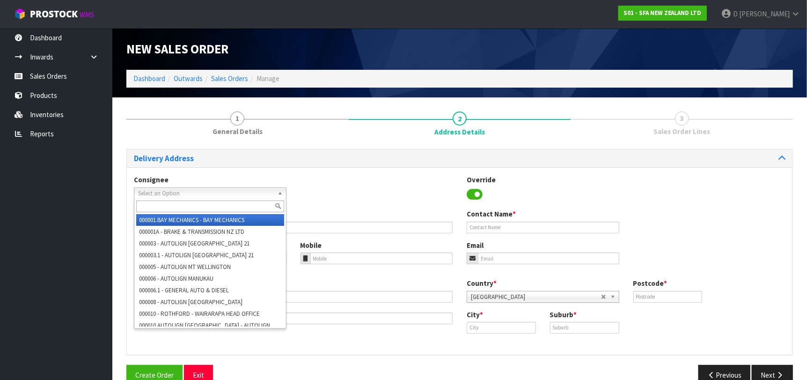
click at [161, 193] on span "Select an Option" at bounding box center [206, 193] width 136 height 11
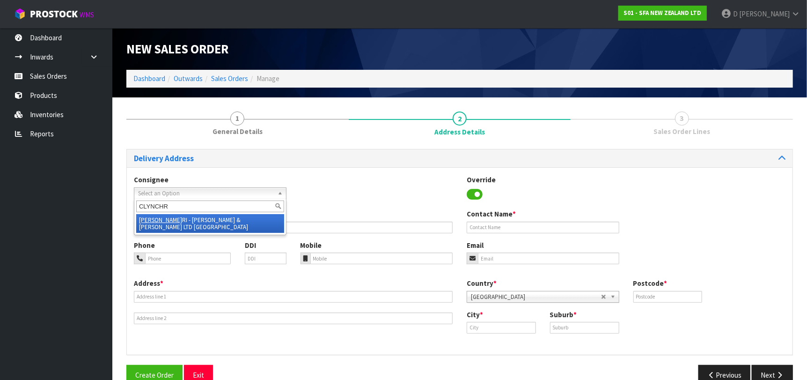
type input "CLYNCHRI"
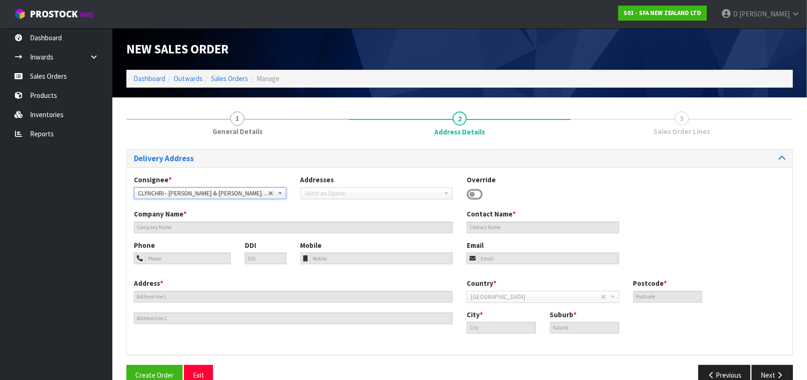
type input "[PERSON_NAME] & [PERSON_NAME] LTD"
type input "[STREET_ADDRESS][PERSON_NAME]"
type input "8023"
type input "[GEOGRAPHIC_DATA]"
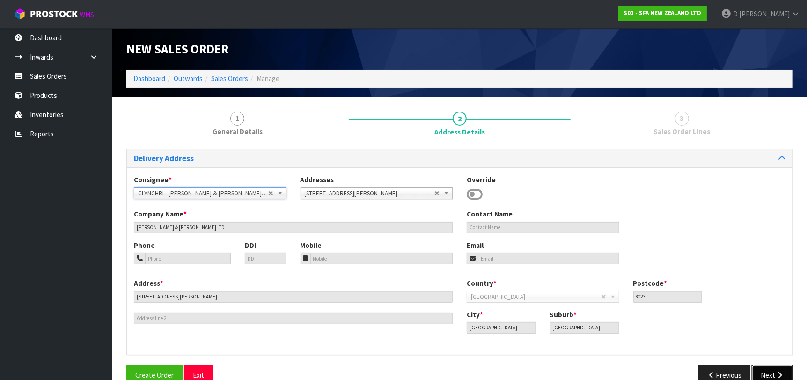
click at [760, 373] on button "Next" at bounding box center [772, 375] width 41 height 20
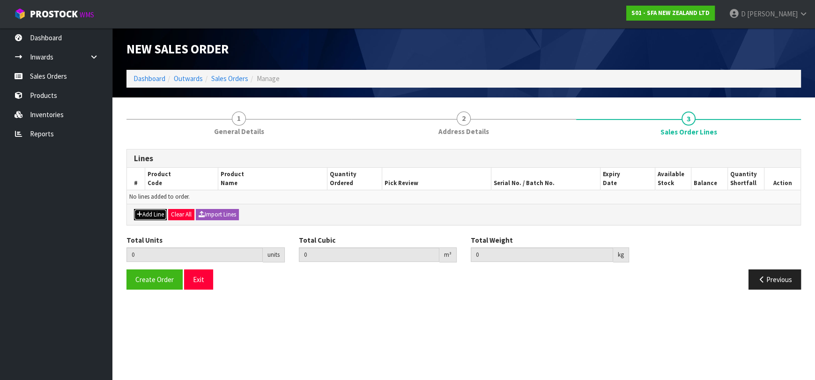
click at [146, 209] on button "Add Line" at bounding box center [150, 214] width 33 height 11
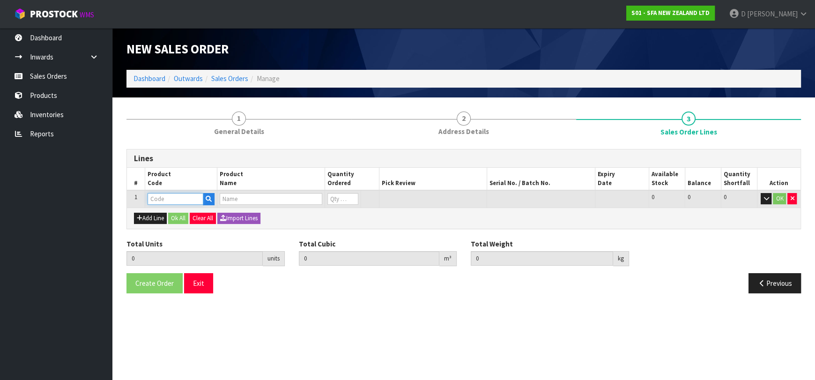
click at [156, 200] on input "text" at bounding box center [176, 199] width 56 height 12
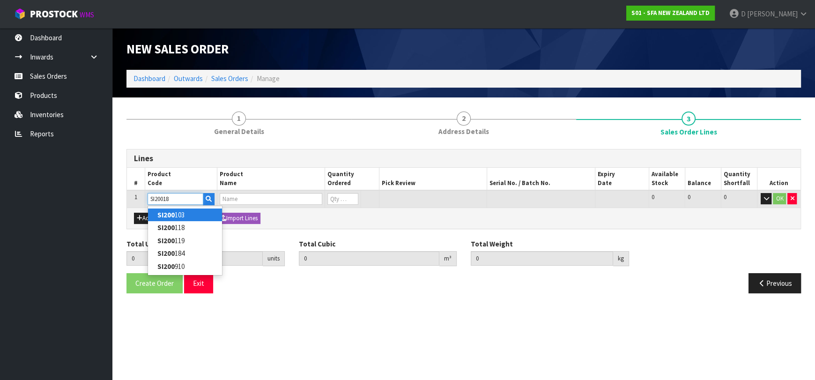
type input "SI200184"
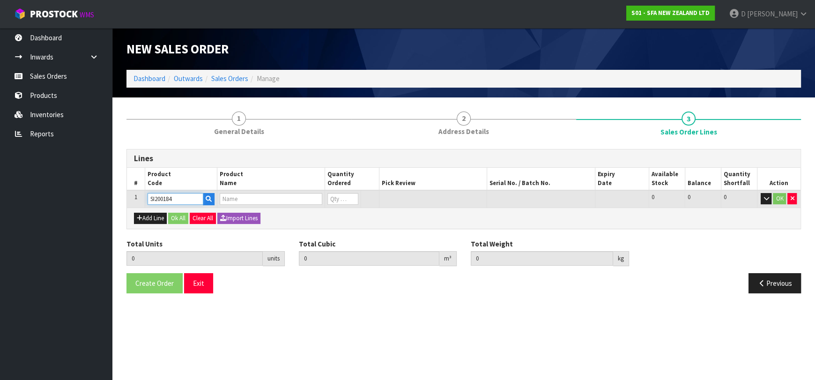
type input "0.000000"
type input "0.000"
type input "RUBBER MEMBRANES OVAL"
type input "0"
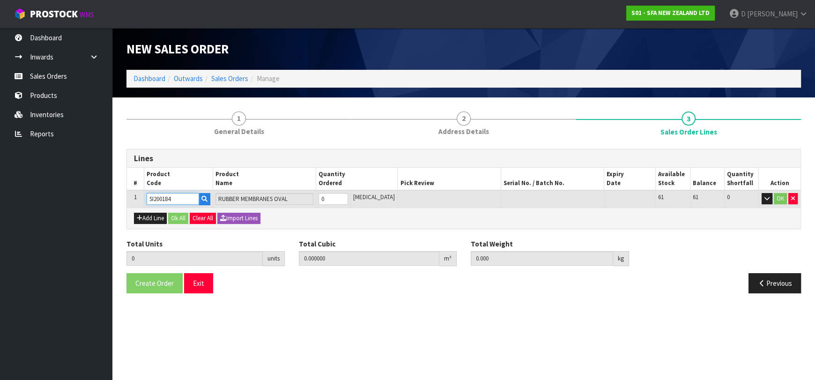
type input "SI200184"
type input "1"
type input "0.000252"
type input "0.02"
type input "1"
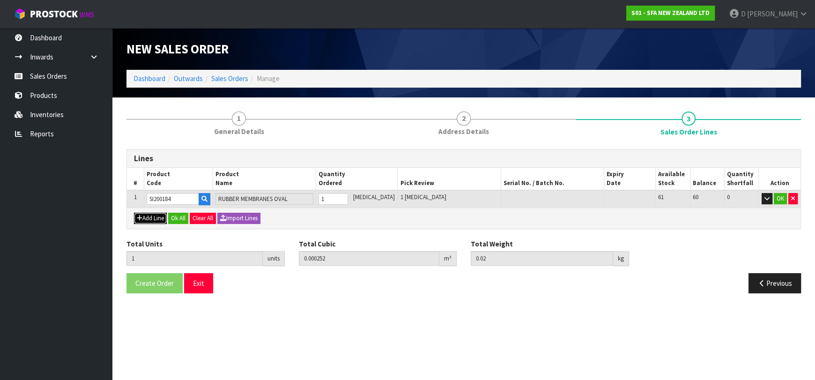
click at [162, 222] on button "Add Line" at bounding box center [150, 218] width 33 height 11
type input "0"
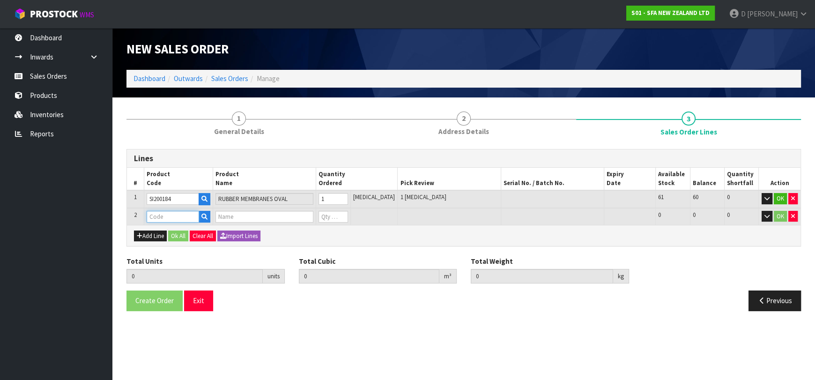
click at [168, 218] on input "text" at bounding box center [173, 217] width 52 height 12
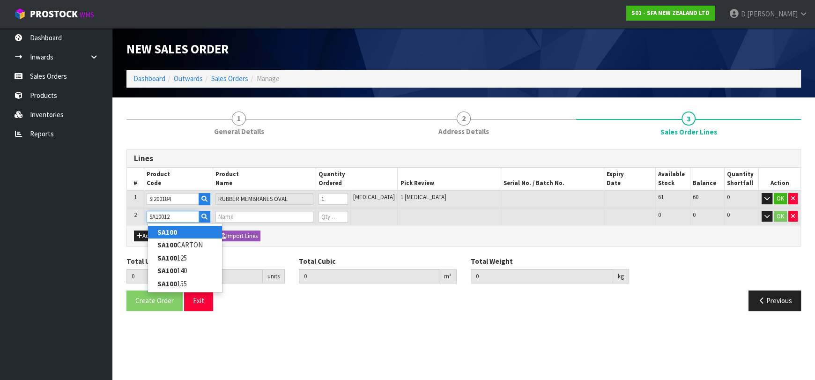
type input "[DATE]"
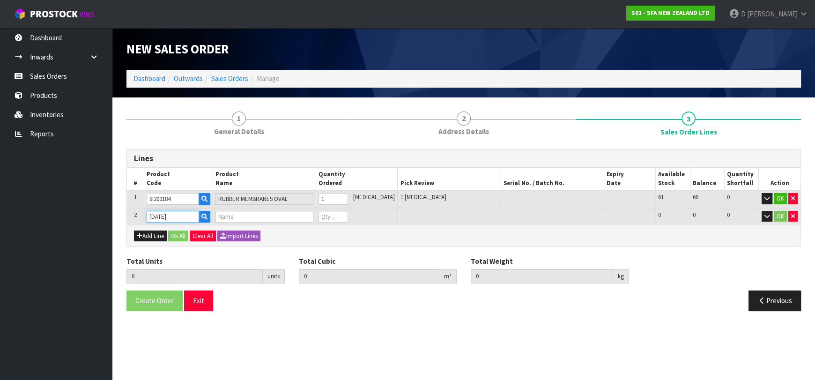
type input "1"
type input "0.000252"
type input "0.02"
type input "MICROSWITCH XGK"
type input "0"
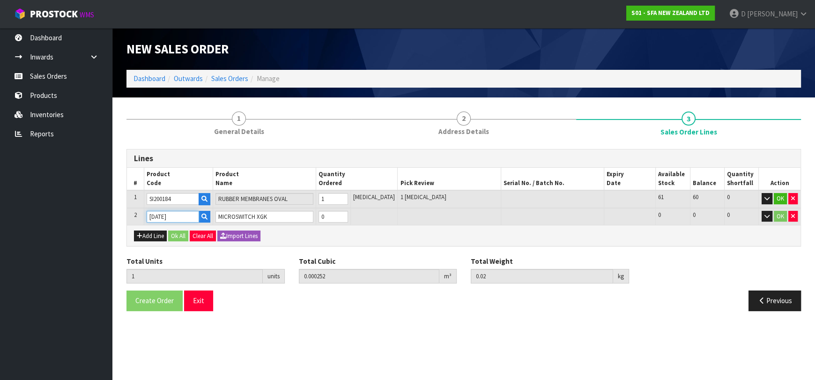
type input "[DATE]"
type input "2"
type input "0.000347"
type input "0.03"
type input "1"
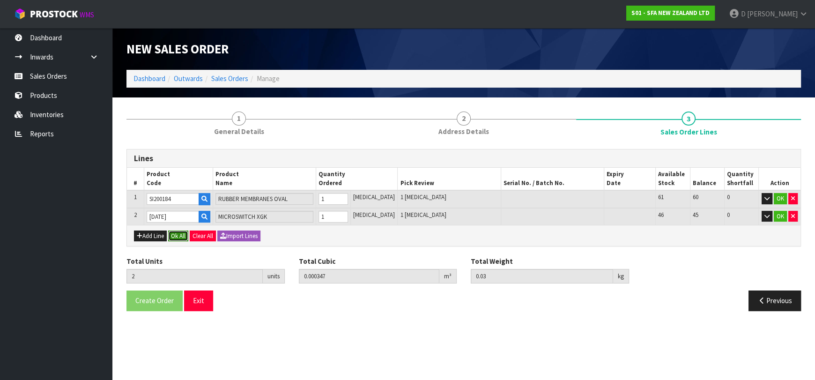
click at [186, 238] on button "Ok All" at bounding box center [178, 235] width 20 height 11
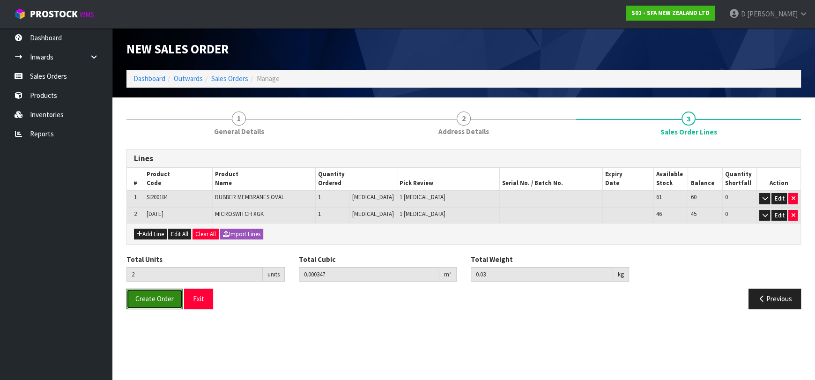
click at [148, 300] on span "Create Order" at bounding box center [154, 298] width 38 height 9
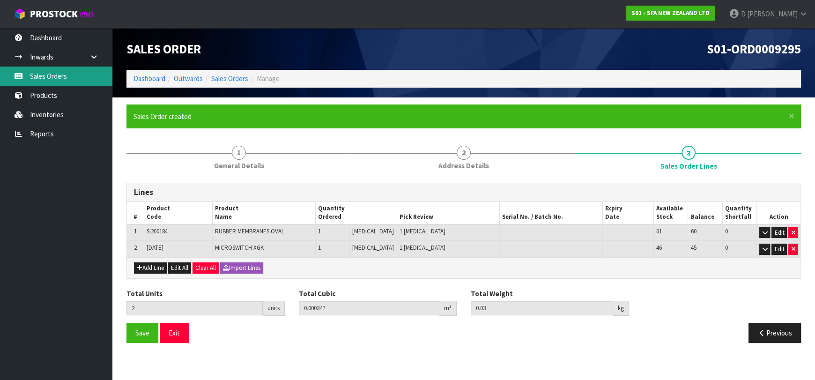
click at [71, 69] on link "Sales Orders" at bounding box center [56, 76] width 112 height 19
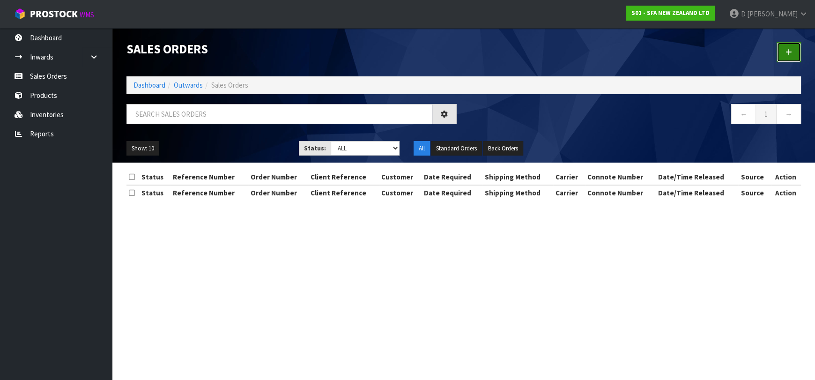
click at [795, 46] on link at bounding box center [789, 52] width 24 height 20
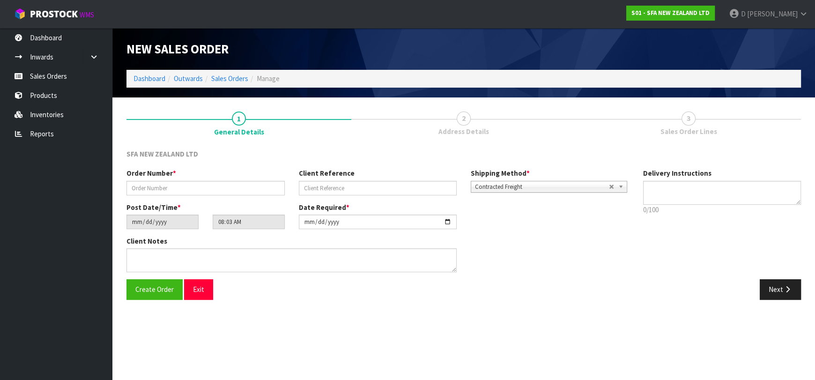
click at [214, 179] on div "Order Number *" at bounding box center [205, 181] width 172 height 27
click at [214, 181] on input "text" at bounding box center [205, 188] width 158 height 15
type input "24483"
paste input "200963837"
type input "200963837"
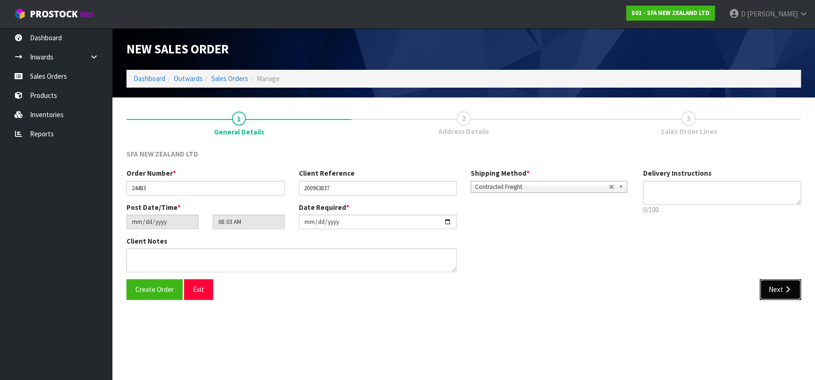
drag, startPoint x: 789, startPoint y: 287, endPoint x: 234, endPoint y: 201, distance: 561.7
click at [786, 286] on icon "button" at bounding box center [787, 289] width 9 height 7
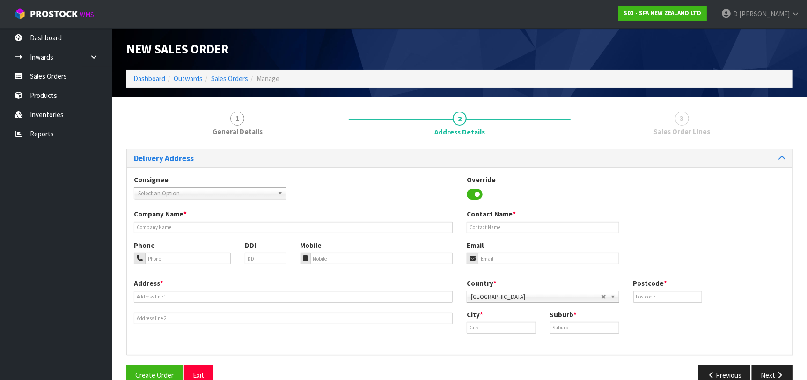
click at [152, 189] on span "Select an Option" at bounding box center [206, 193] width 136 height 11
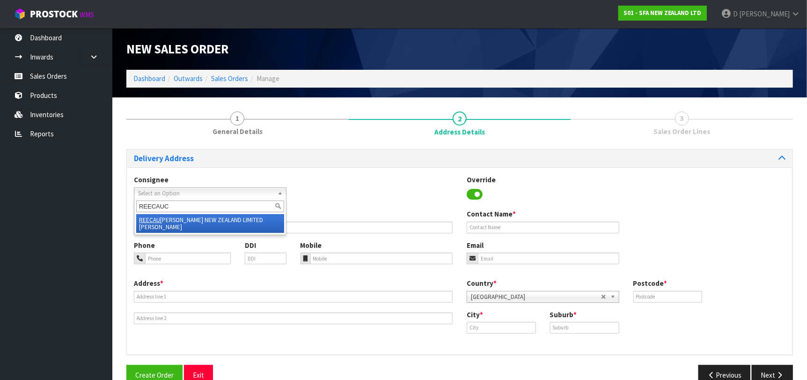
type input "REECAUCK"
type input "REECE NEW ZEALAND LIMITED VICTORIA PARK"
type input "66 COOK STREET"
type input "1010"
type input "[GEOGRAPHIC_DATA]"
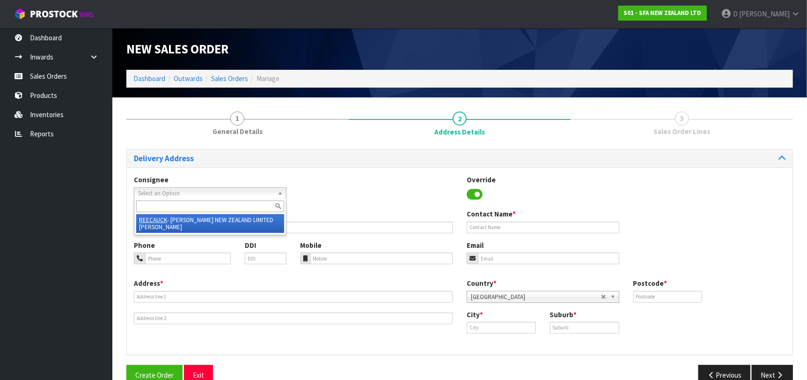
type input "VICTORIA PARK"
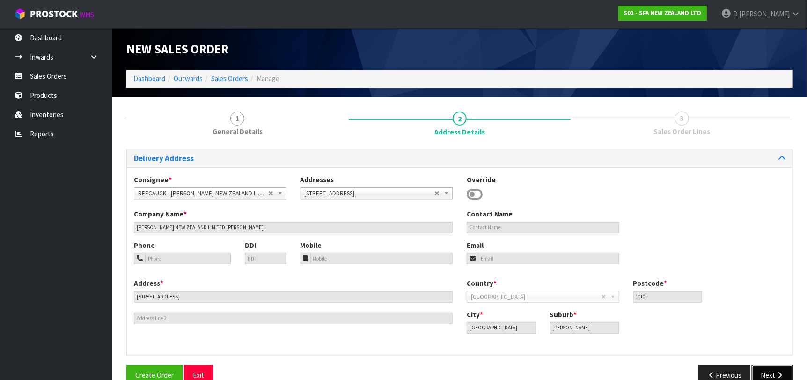
click at [774, 375] on button "Next" at bounding box center [772, 375] width 41 height 20
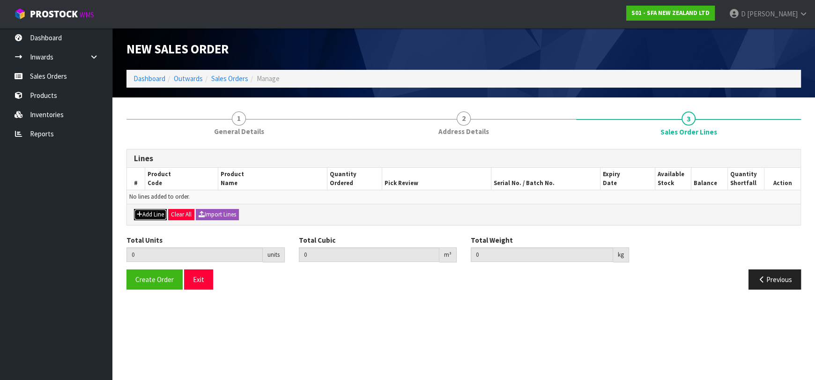
click at [153, 214] on button "Add Line" at bounding box center [150, 214] width 33 height 11
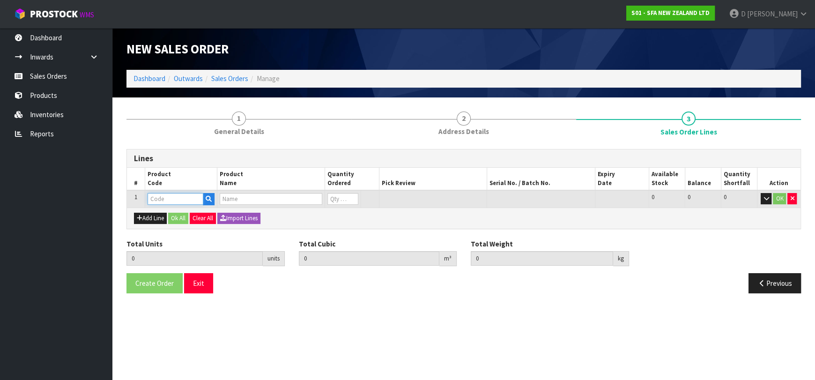
click at [162, 201] on input "text" at bounding box center [176, 199] width 56 height 12
type input "SA92"
type input "0.000000"
type input "0.000"
type input "SANICONDENS PRO PUMP"
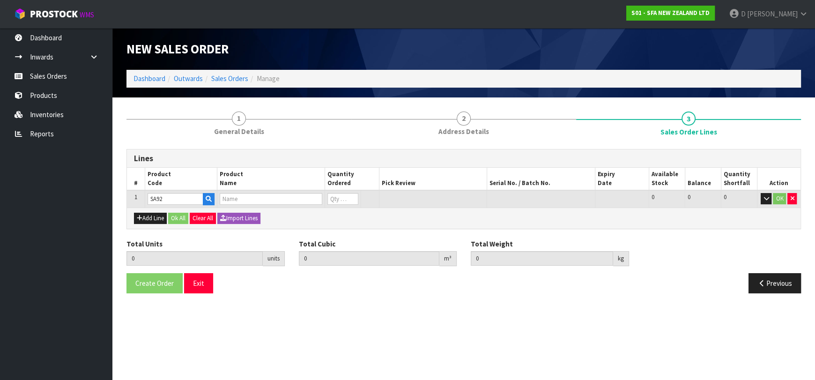
type input "0"
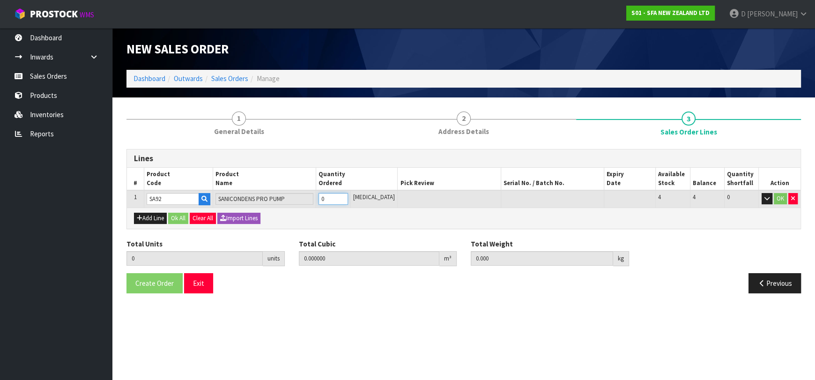
type input "1"
type input "0.01044"
type input "2.5"
type input "1"
click at [180, 215] on button "Ok All" at bounding box center [178, 218] width 20 height 11
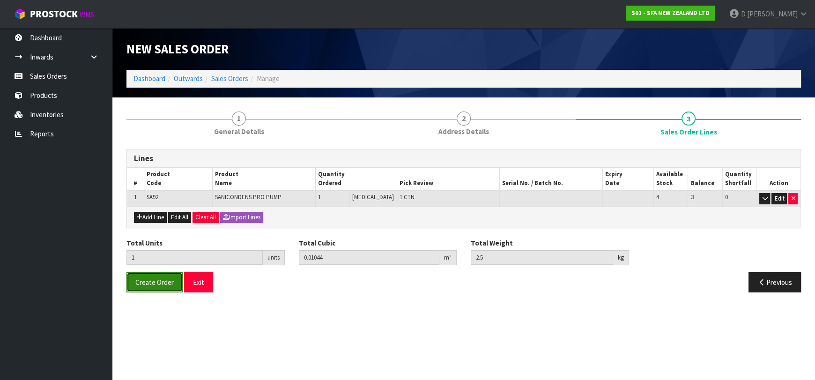
click at [142, 288] on button "Create Order" at bounding box center [154, 282] width 56 height 20
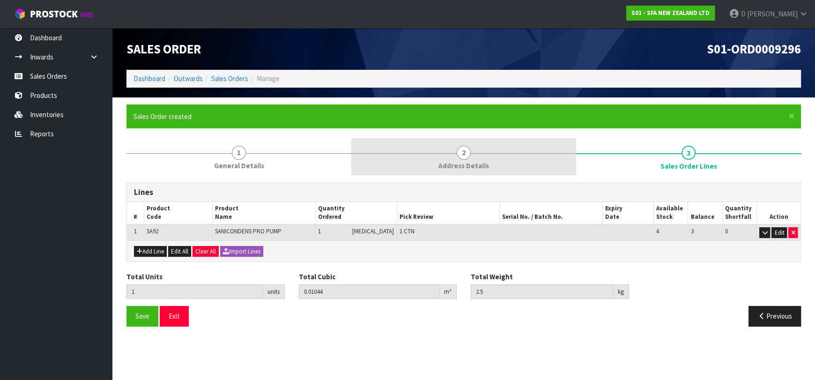
click at [384, 151] on link "2 Address Details" at bounding box center [463, 156] width 225 height 37
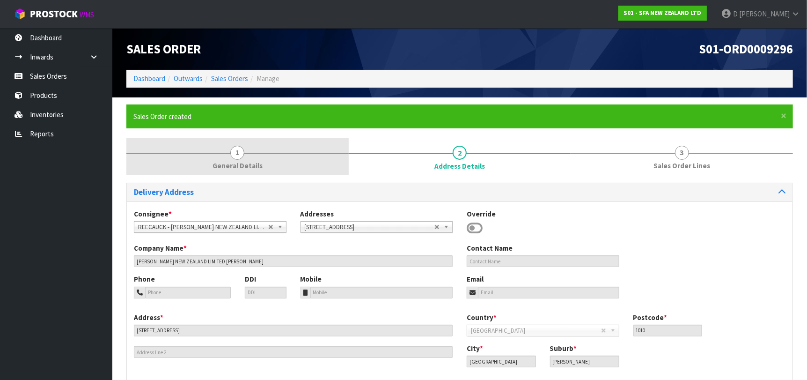
click at [207, 138] on link "1 General Details" at bounding box center [237, 156] width 222 height 37
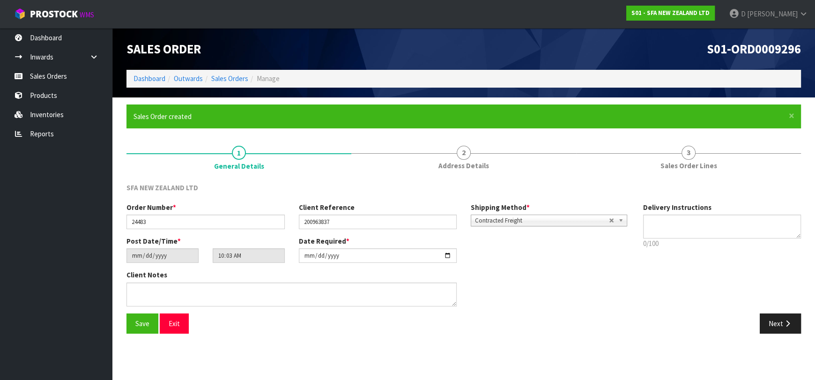
click at [262, 378] on section "Edit Sales Order S01-ORD0009296 Dashboard Outwards Sales Orders Manage Sales Or…" at bounding box center [407, 190] width 815 height 380
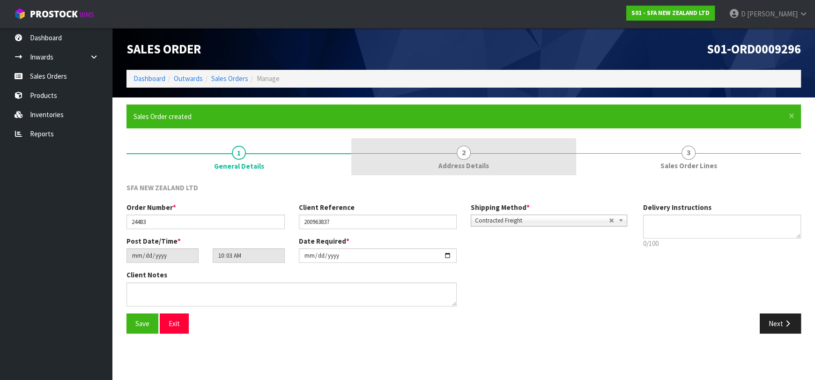
click at [427, 153] on div at bounding box center [463, 153] width 225 height 0
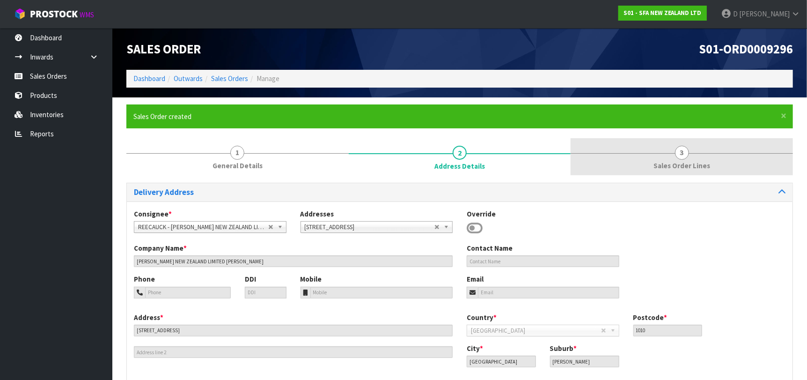
click at [659, 154] on link "3 Sales Order Lines" at bounding box center [682, 156] width 222 height 37
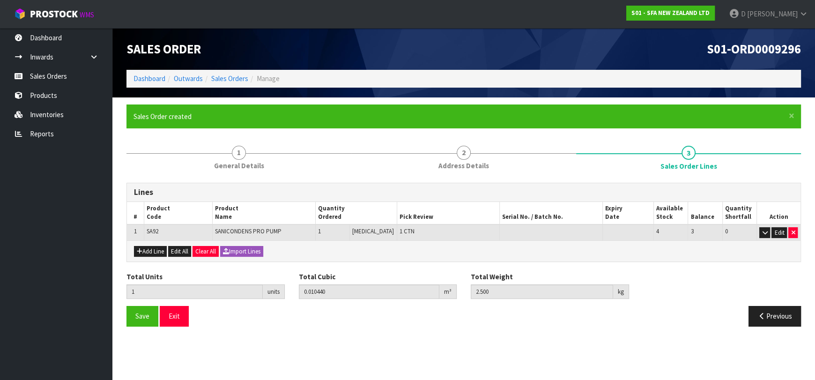
drag, startPoint x: 570, startPoint y: 229, endPoint x: 187, endPoint y: 185, distance: 385.6
click at [568, 229] on td at bounding box center [551, 232] width 103 height 16
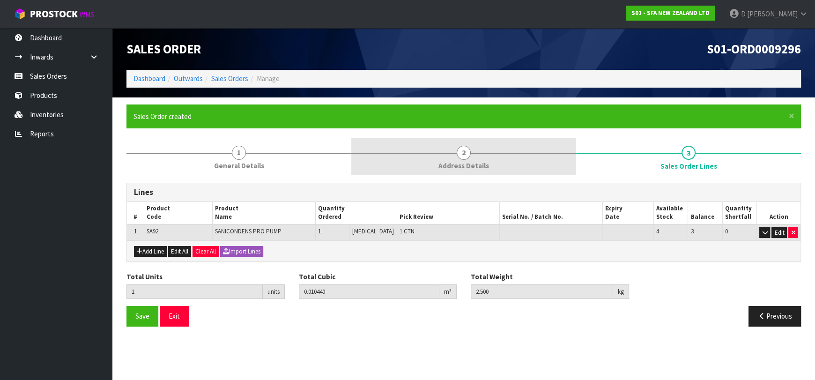
click at [399, 159] on link "2 Address Details" at bounding box center [463, 156] width 225 height 37
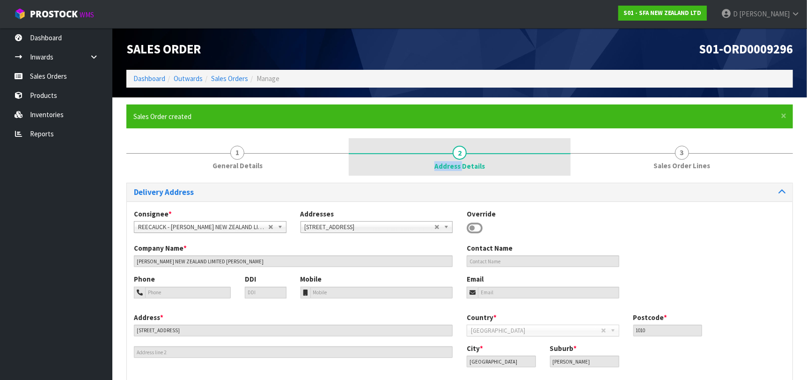
click at [399, 159] on link "2 Address Details" at bounding box center [460, 156] width 222 height 37
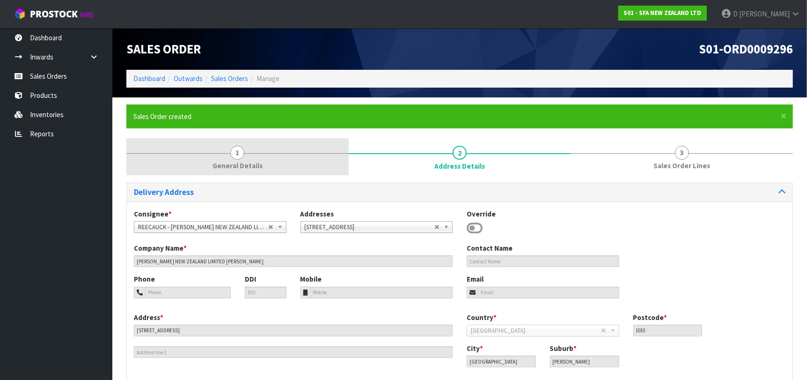
click at [289, 163] on link "1 General Details" at bounding box center [237, 156] width 222 height 37
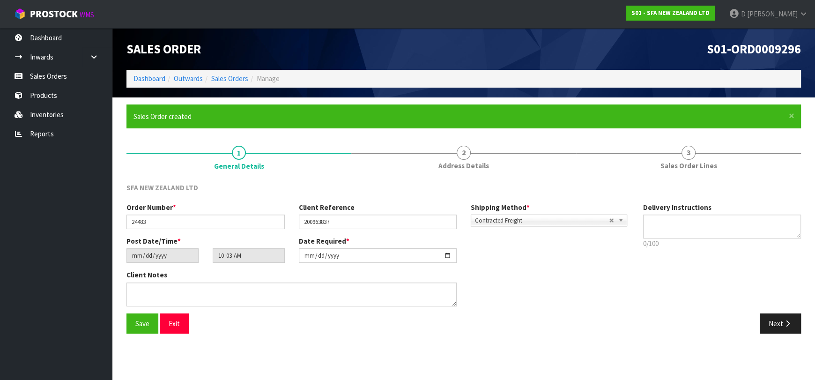
click at [594, 348] on section "Edit Sales Order S01-ORD0009296 Dashboard Outwards Sales Orders Manage Sales Or…" at bounding box center [407, 190] width 815 height 380
click at [764, 311] on div "Order Number * 24483 Client Reference 200963837 Shipping Method * Pickup Contra…" at bounding box center [463, 257] width 688 height 111
click at [777, 324] on button "Next" at bounding box center [780, 323] width 41 height 20
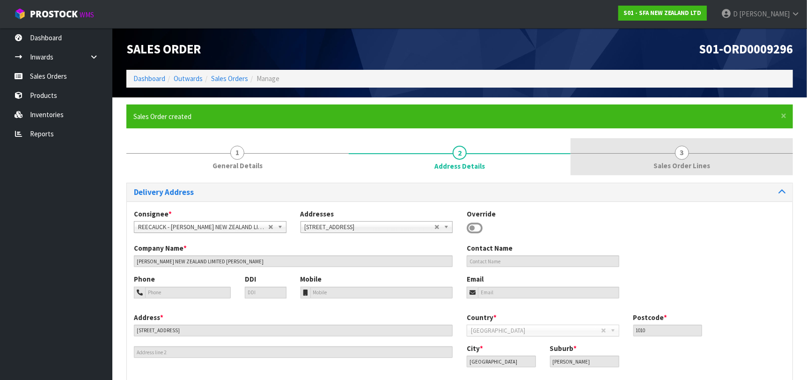
click at [666, 163] on span "Sales Order Lines" at bounding box center [682, 166] width 57 height 10
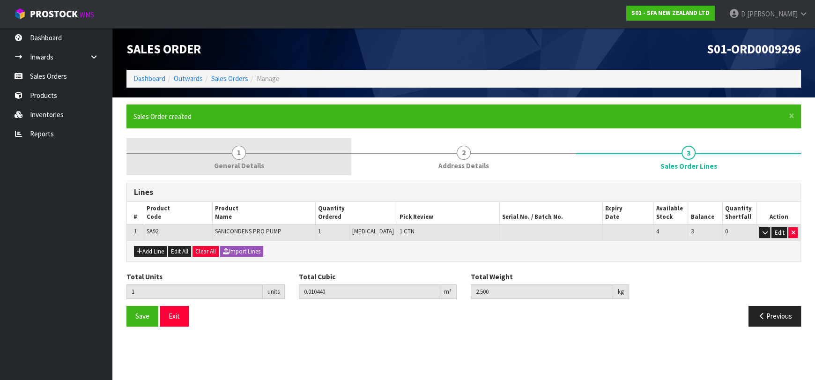
click at [311, 159] on link "1 General Details" at bounding box center [238, 156] width 225 height 37
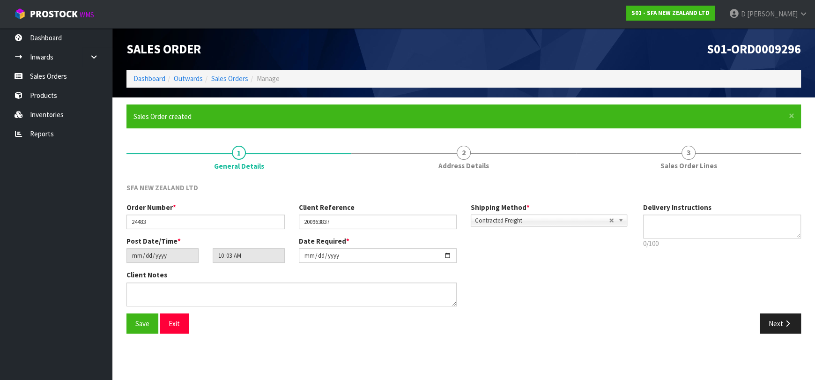
click at [405, 175] on li "2 Address Details" at bounding box center [463, 156] width 225 height 37
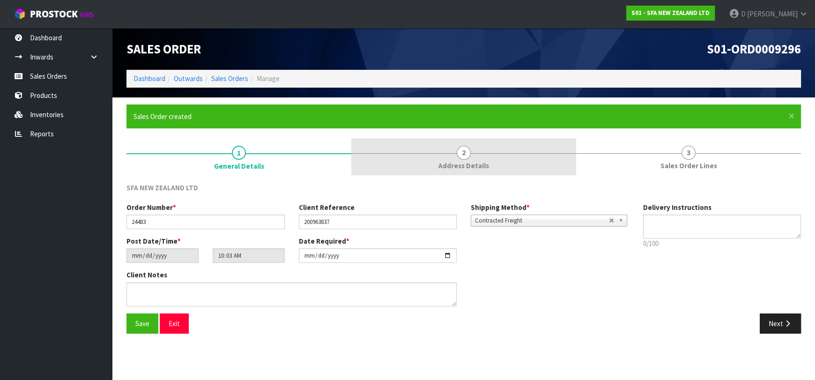
click at [489, 172] on link "2 Address Details" at bounding box center [463, 156] width 225 height 37
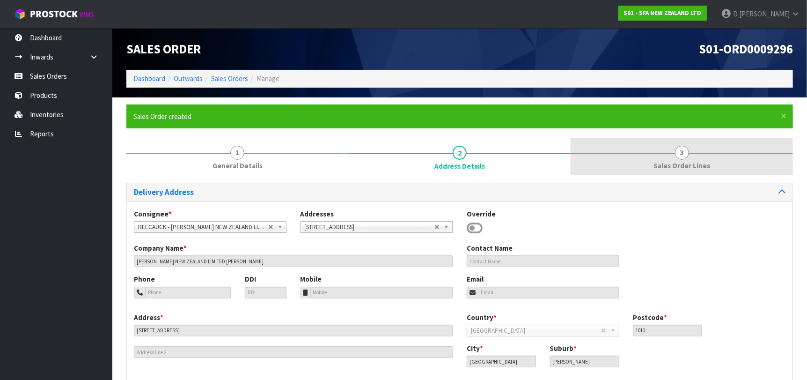
click at [651, 156] on link "3 Sales Order Lines" at bounding box center [682, 156] width 222 height 37
